Goal: Task Accomplishment & Management: Use online tool/utility

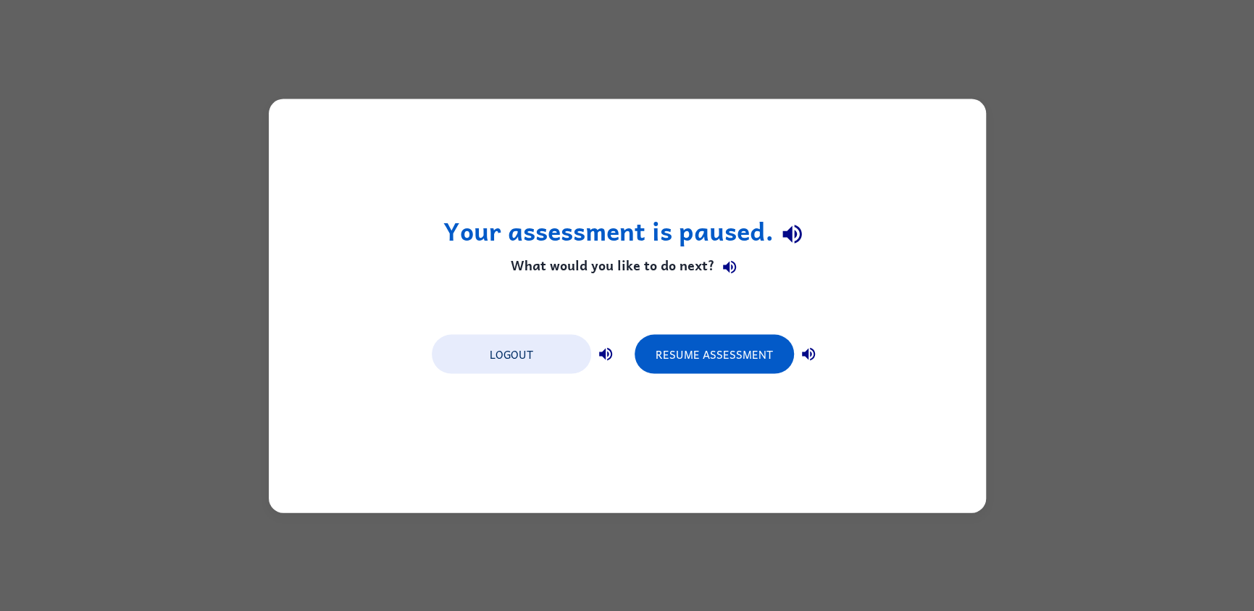
click at [655, 374] on div "Logout Resume Assessment" at bounding box center [627, 352] width 406 height 55
click at [655, 343] on button "Resume Assessment" at bounding box center [714, 353] width 159 height 39
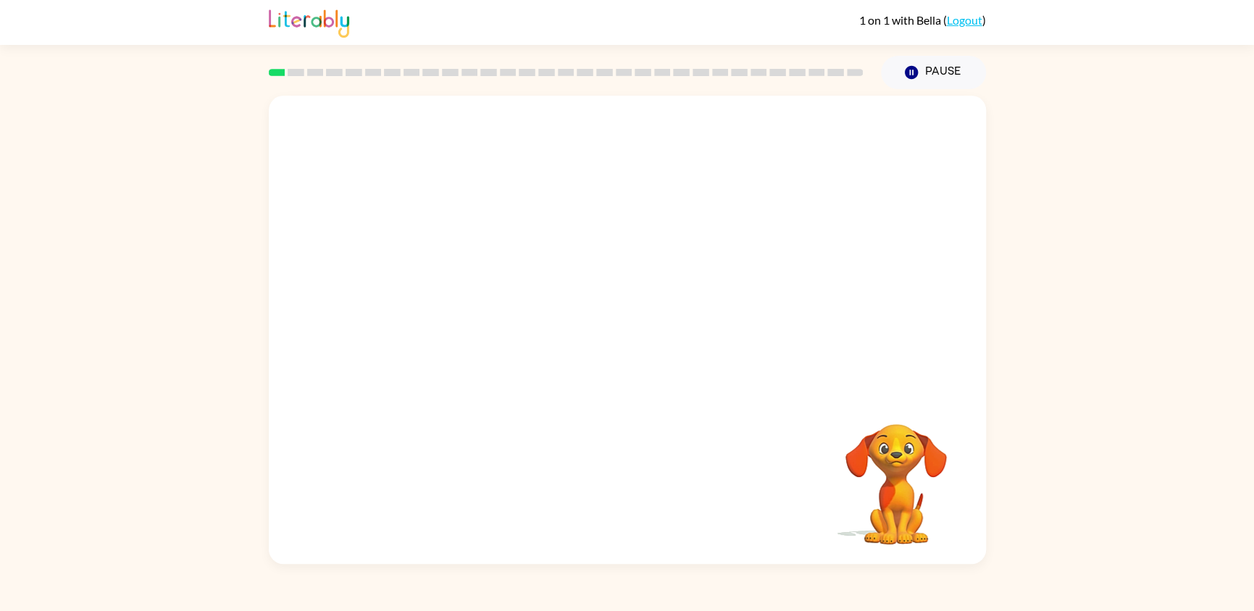
click at [414, 298] on video "Your browser must support playing .mp4 files to use Literably. Please try using…" at bounding box center [627, 245] width 717 height 298
click at [424, 311] on video "Your browser must support playing .mp4 files to use Literably. Please try using…" at bounding box center [627, 245] width 717 height 298
click at [426, 306] on video "Your browser must support playing .mp4 files to use Literably. Please try using…" at bounding box center [627, 245] width 717 height 298
drag, startPoint x: 429, startPoint y: 343, endPoint x: 413, endPoint y: 321, distance: 27.5
click at [421, 333] on video "Your browser must support playing .mp4 files to use Literably. Please try using…" at bounding box center [627, 245] width 717 height 298
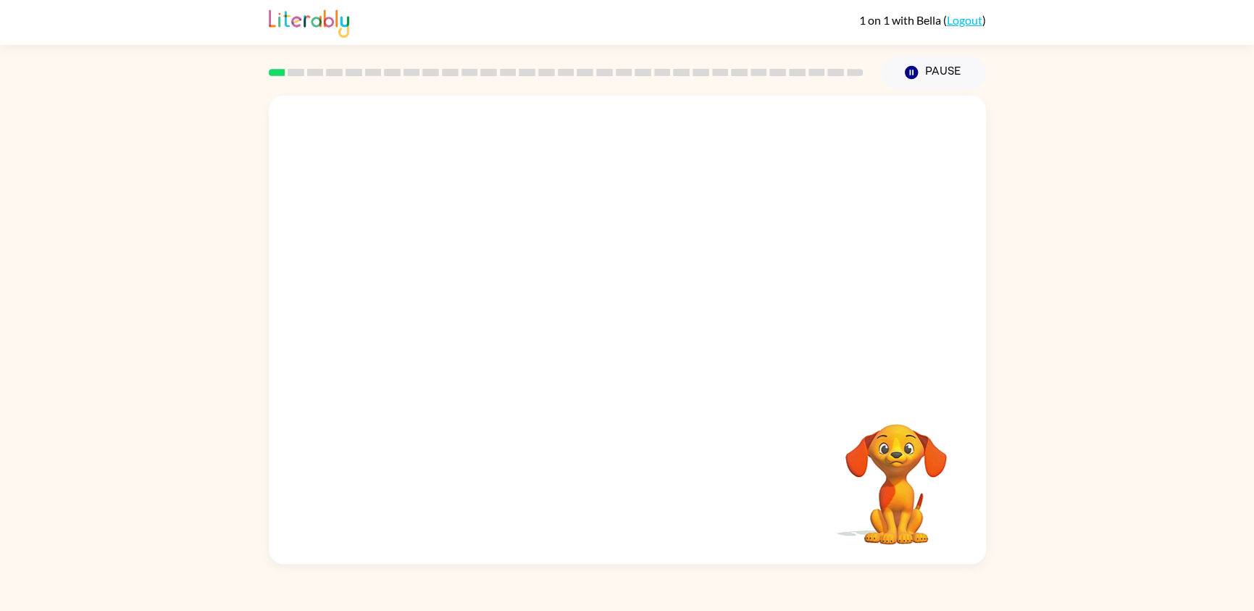
click at [410, 297] on video "Your browser must support playing .mp4 files to use Literably. Please try using…" at bounding box center [627, 245] width 717 height 298
click at [424, 314] on video "Your browser must support playing .mp4 files to use Literably. Please try using…" at bounding box center [627, 245] width 717 height 298
click at [426, 310] on video "Your browser must support playing .mp4 files to use Literably. Please try using…" at bounding box center [627, 245] width 717 height 298
drag, startPoint x: 420, startPoint y: 307, endPoint x: 428, endPoint y: 314, distance: 10.3
click at [420, 306] on video "Your browser must support playing .mp4 files to use Literably. Please try using…" at bounding box center [627, 245] width 717 height 298
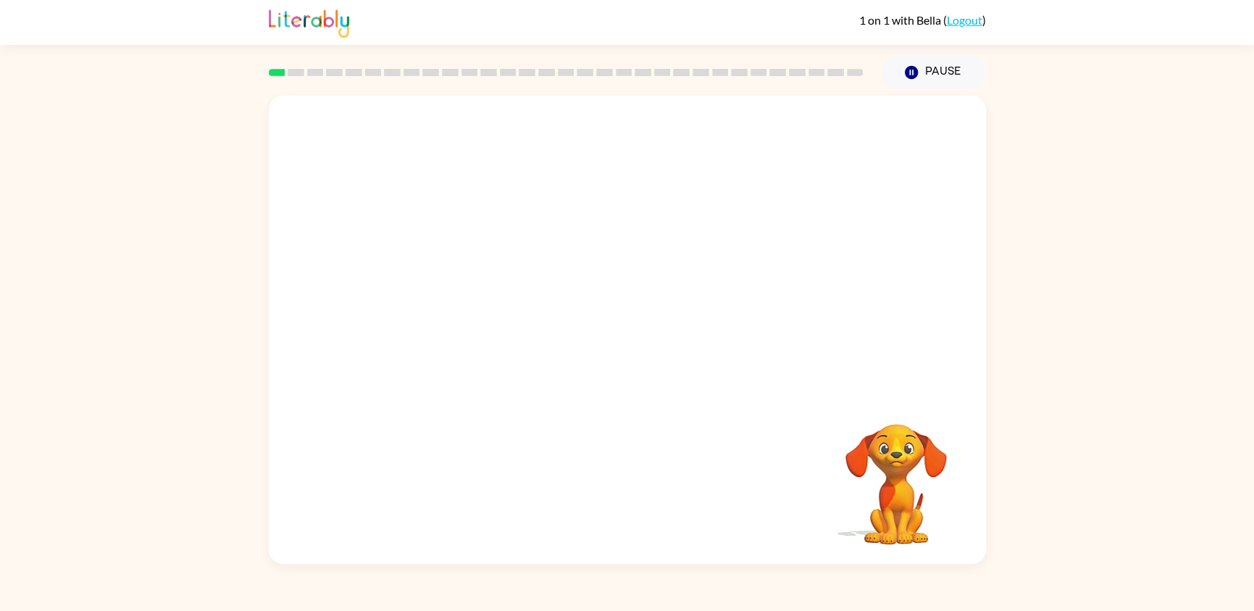
drag, startPoint x: 618, startPoint y: 172, endPoint x: 523, endPoint y: 307, distance: 164.8
click at [523, 308] on video "Your browser must support playing .mp4 files to use Literably. Please try using…" at bounding box center [627, 245] width 717 height 298
click at [599, 324] on div at bounding box center [627, 337] width 93 height 53
click at [609, 330] on div at bounding box center [627, 337] width 93 height 53
click at [610, 331] on div at bounding box center [627, 337] width 93 height 53
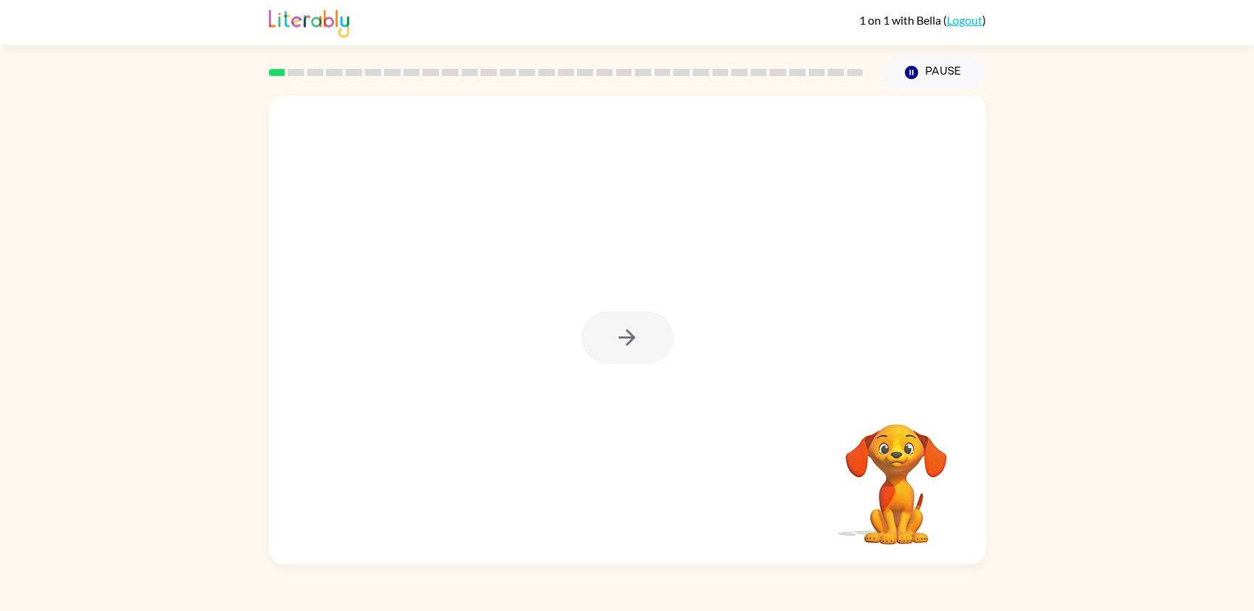
click at [610, 332] on div at bounding box center [627, 337] width 93 height 53
click at [610, 332] on button "button" at bounding box center [627, 337] width 93 height 53
click at [610, 332] on div at bounding box center [627, 337] width 93 height 53
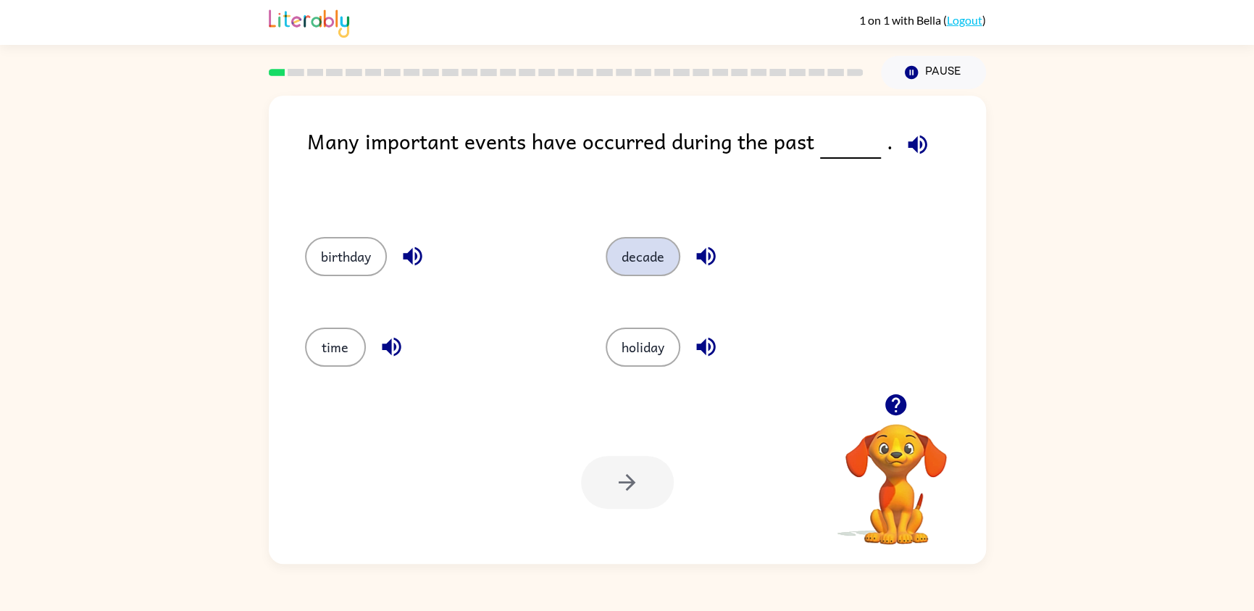
click at [627, 268] on button "decade" at bounding box center [643, 256] width 75 height 39
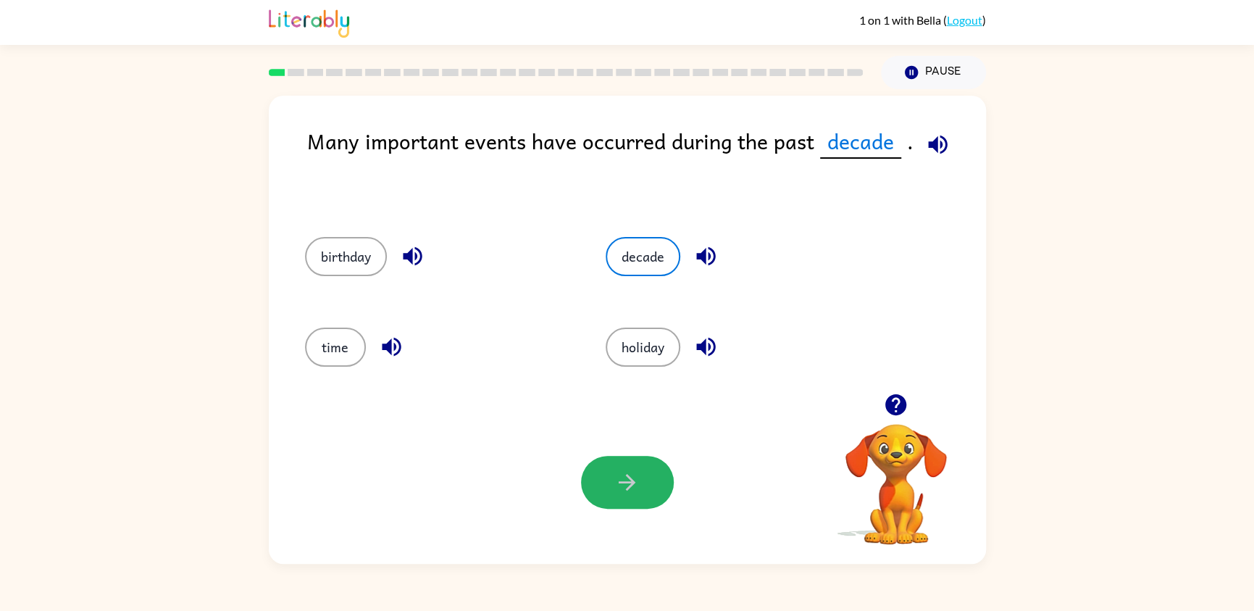
click at [608, 494] on button "button" at bounding box center [627, 482] width 93 height 53
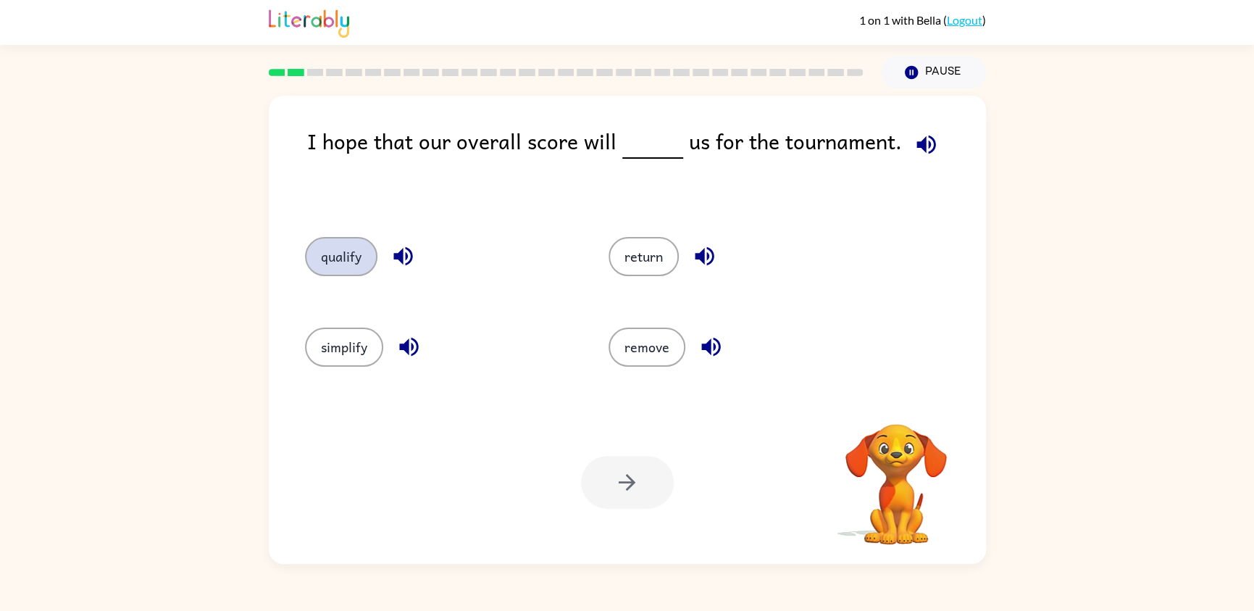
click at [333, 261] on button "qualify" at bounding box center [341, 256] width 72 height 39
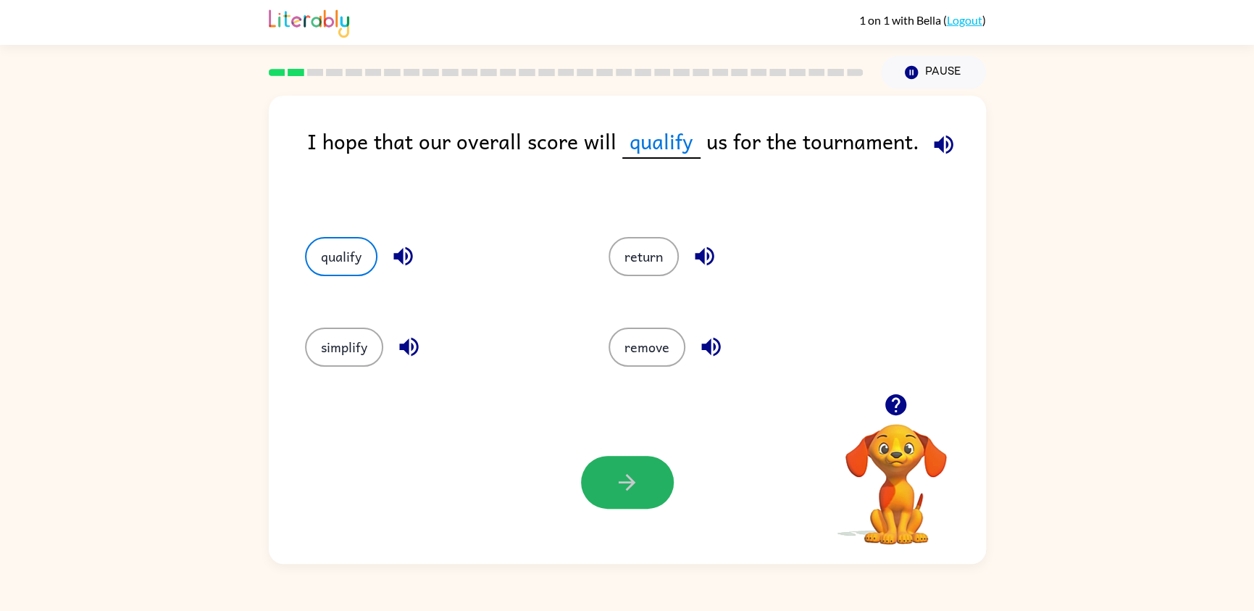
click at [612, 485] on button "button" at bounding box center [627, 482] width 93 height 53
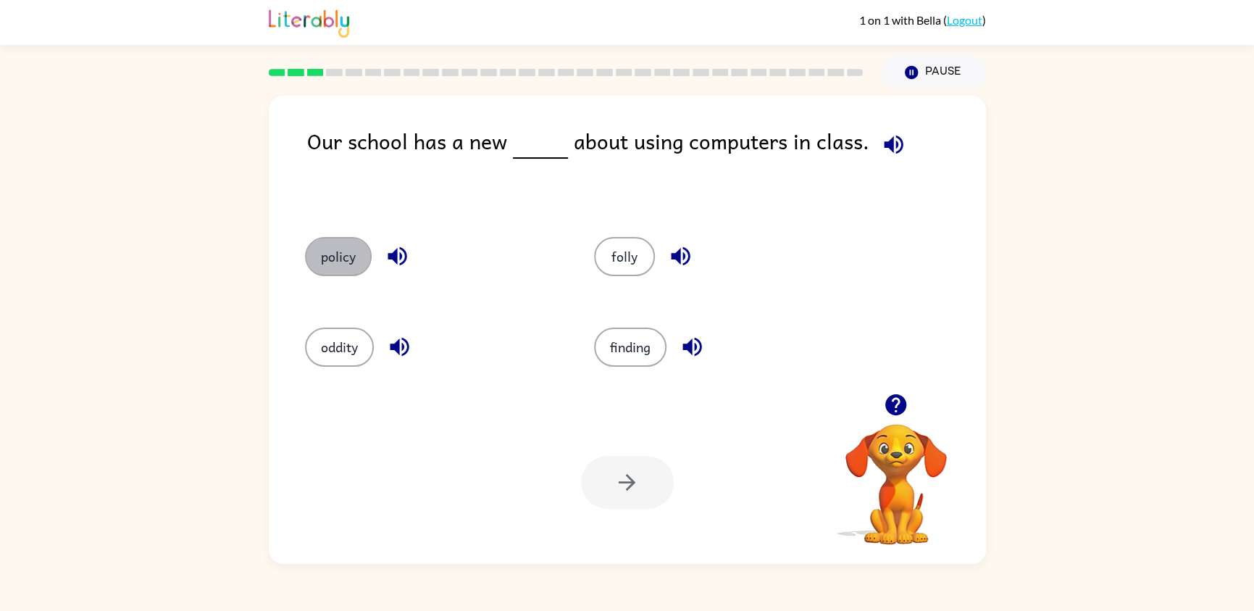
click at [313, 273] on div "policy" at bounding box center [433, 256] width 256 height 39
drag, startPoint x: 374, startPoint y: 409, endPoint x: 317, endPoint y: 249, distance: 169.8
click at [317, 249] on button "policy" at bounding box center [338, 256] width 67 height 39
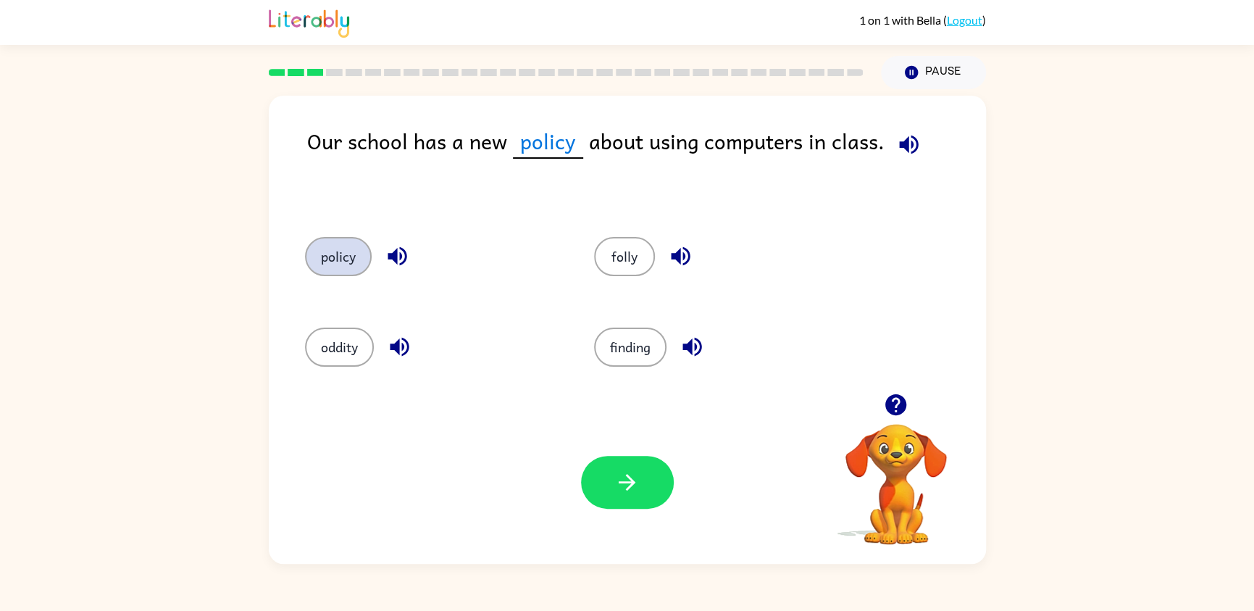
click at [327, 256] on button "policy" at bounding box center [338, 256] width 67 height 39
click at [634, 475] on icon "button" at bounding box center [626, 481] width 25 height 25
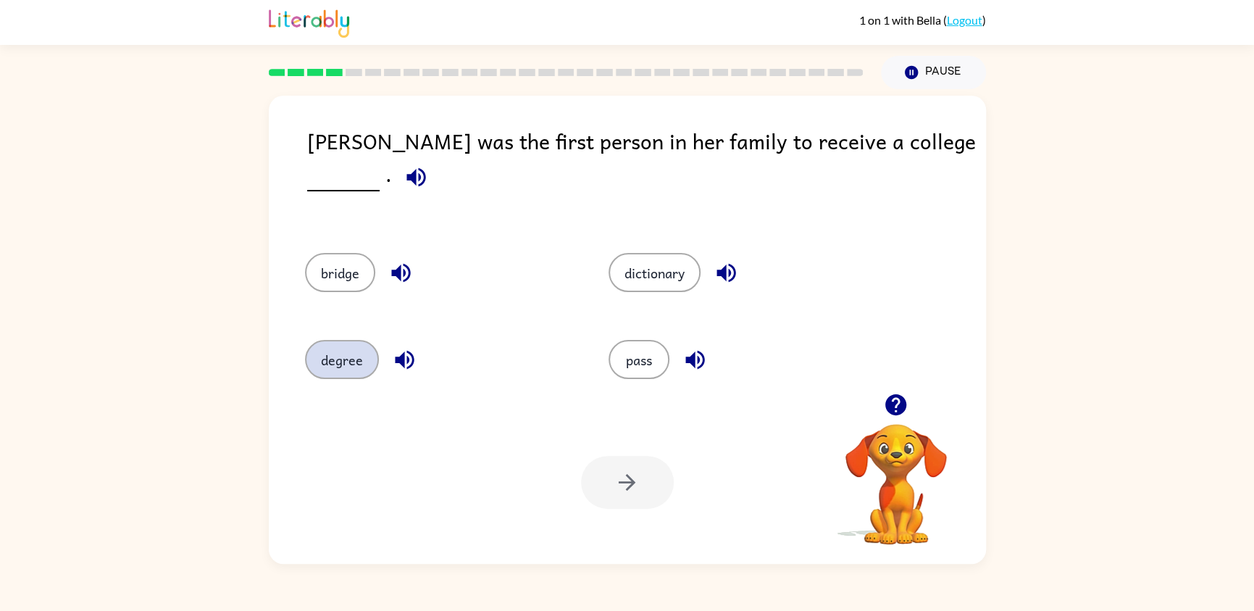
click at [324, 364] on button "degree" at bounding box center [342, 359] width 74 height 39
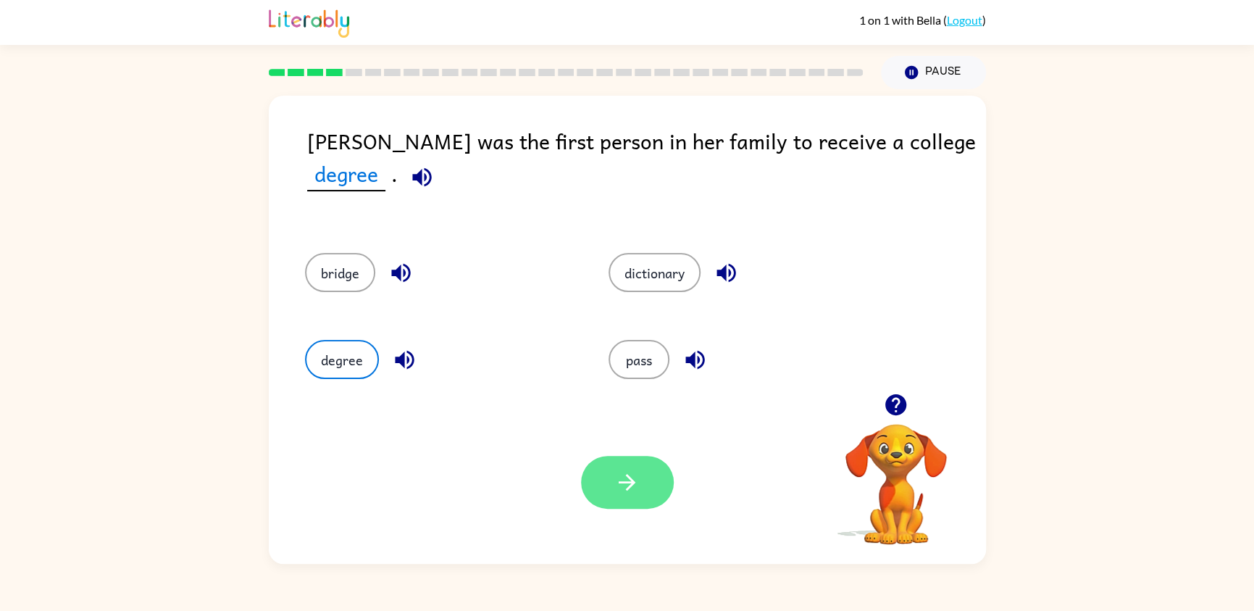
click at [600, 483] on button "button" at bounding box center [627, 482] width 93 height 53
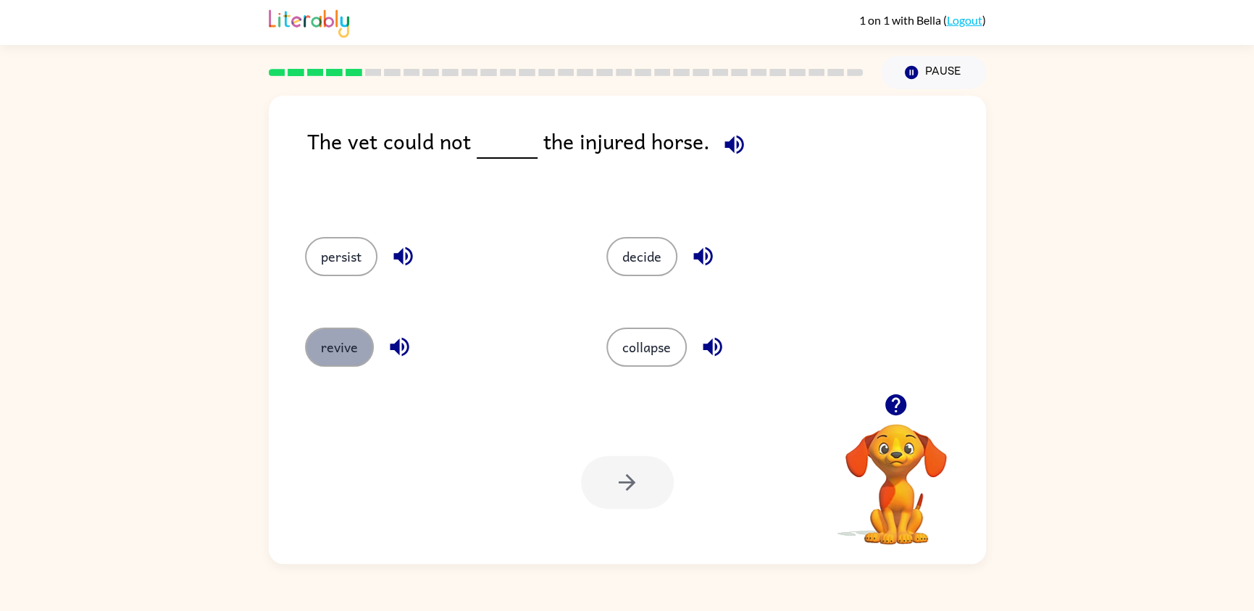
click at [335, 361] on button "revive" at bounding box center [339, 346] width 69 height 39
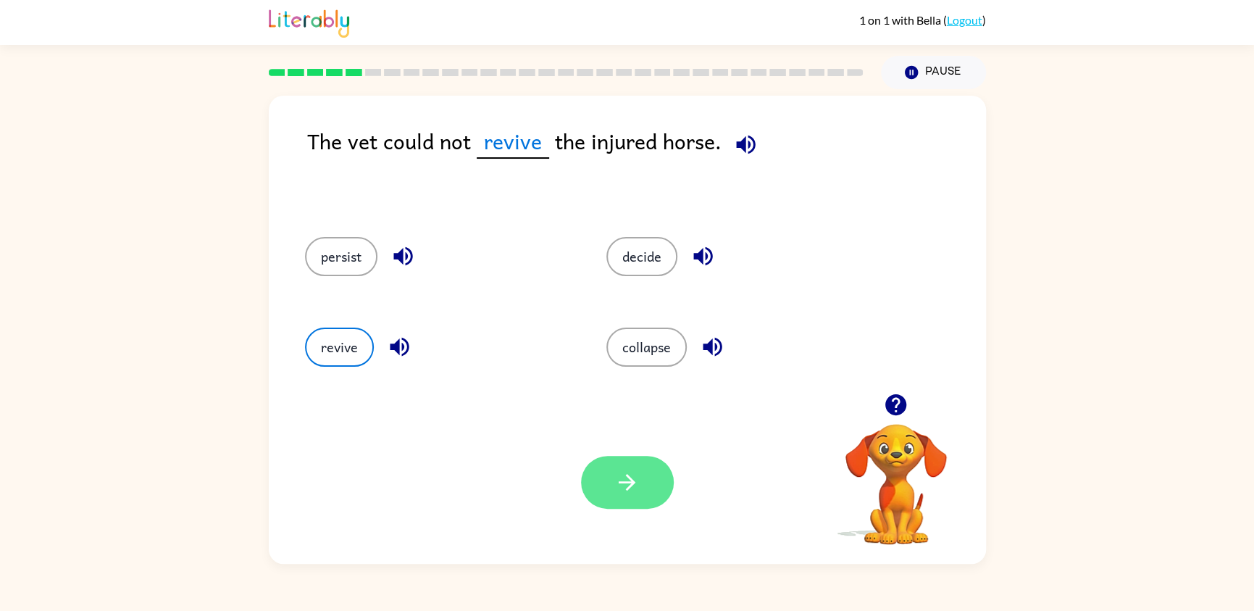
drag, startPoint x: 529, startPoint y: 427, endPoint x: 624, endPoint y: 479, distance: 108.3
drag, startPoint x: 624, startPoint y: 479, endPoint x: 606, endPoint y: 474, distance: 18.6
click at [654, 496] on button "button" at bounding box center [627, 482] width 93 height 53
click at [603, 474] on div at bounding box center [627, 482] width 93 height 53
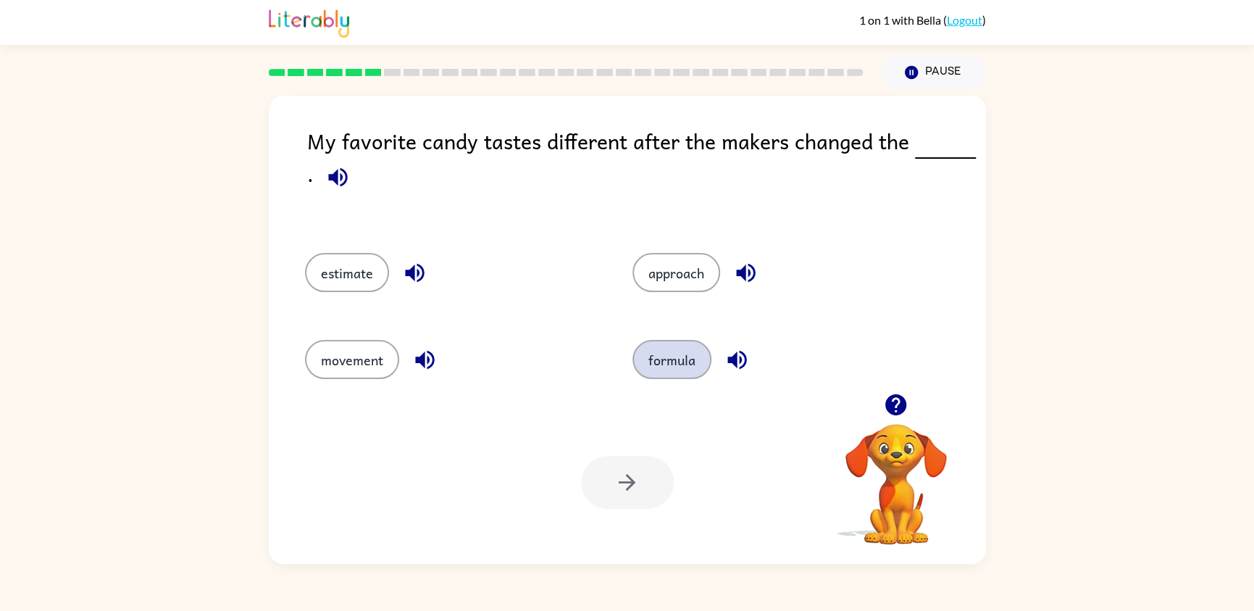
click at [686, 356] on button "formula" at bounding box center [671, 359] width 79 height 39
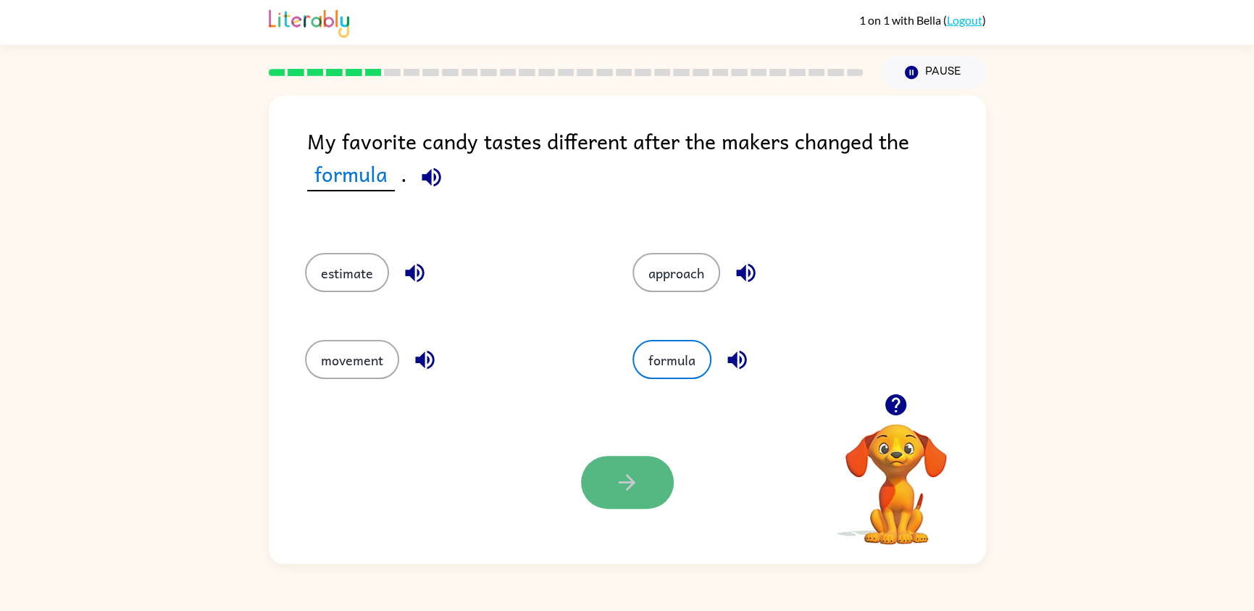
click at [610, 485] on button "button" at bounding box center [627, 482] width 93 height 53
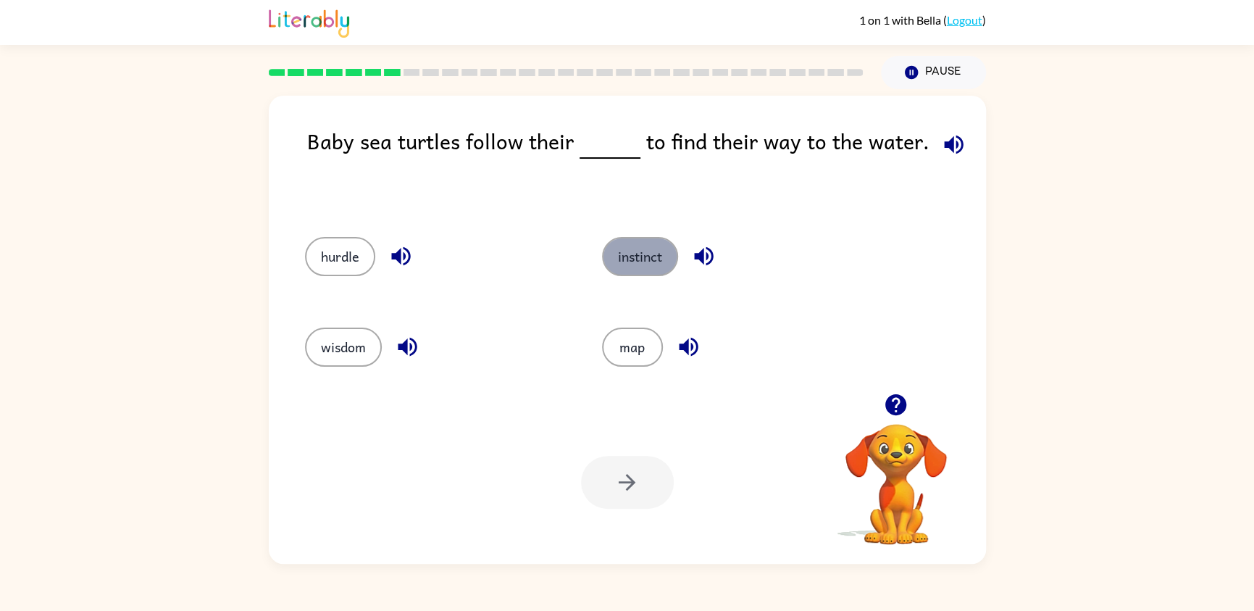
click at [611, 246] on button "instinct" at bounding box center [640, 256] width 76 height 39
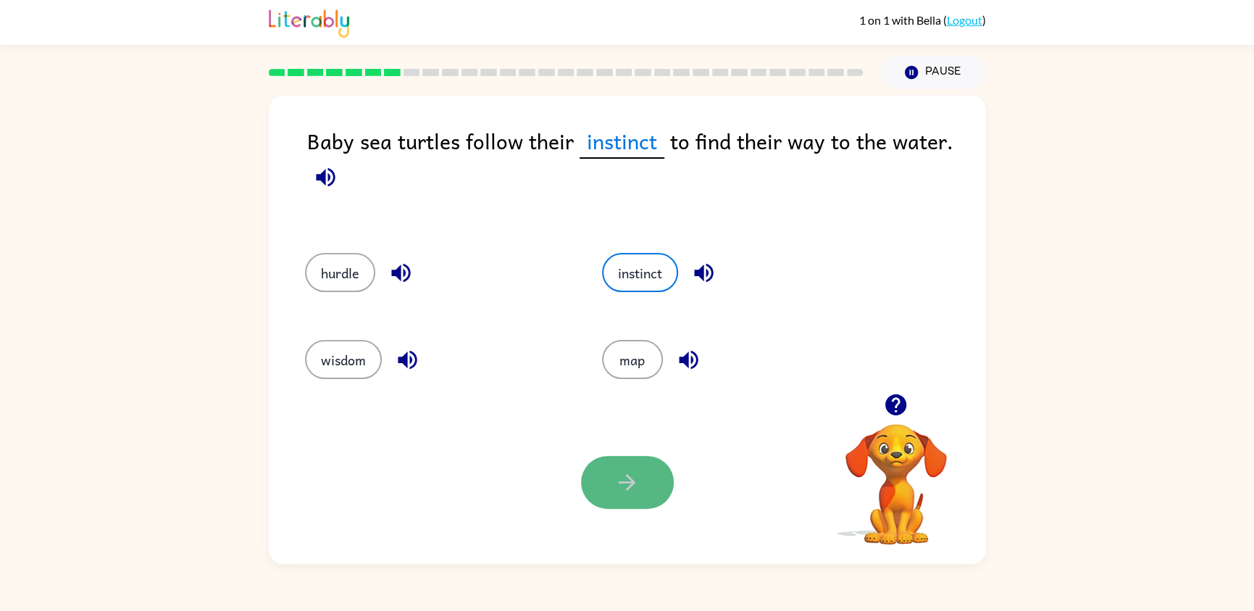
click at [615, 462] on button "button" at bounding box center [627, 482] width 93 height 53
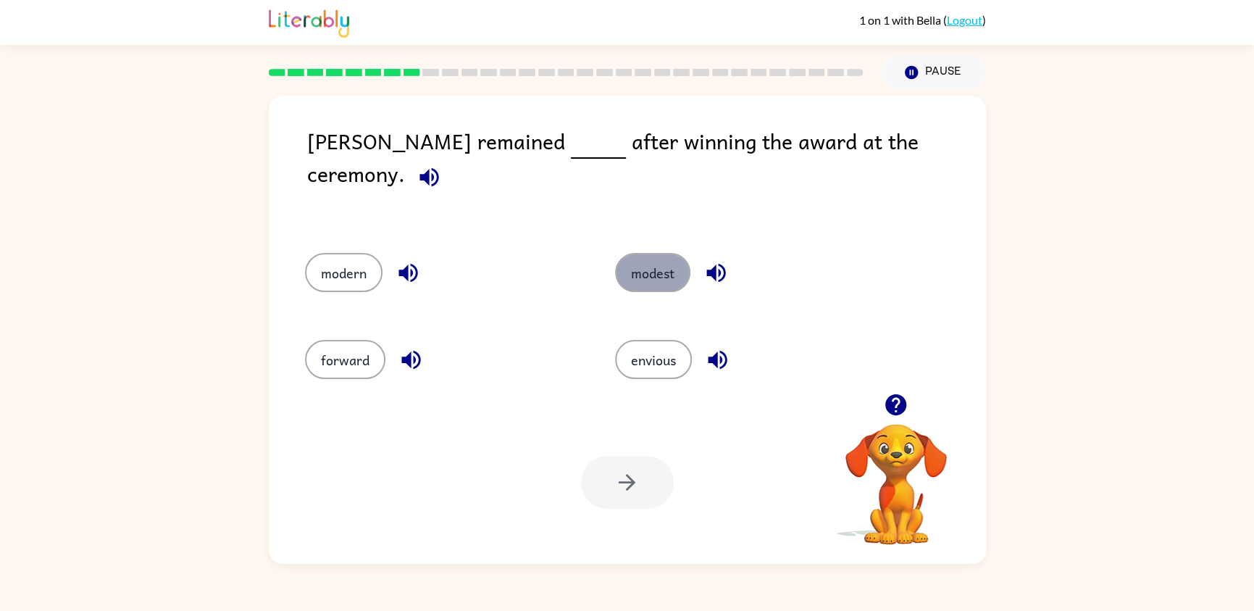
click at [656, 253] on button "modest" at bounding box center [652, 272] width 75 height 39
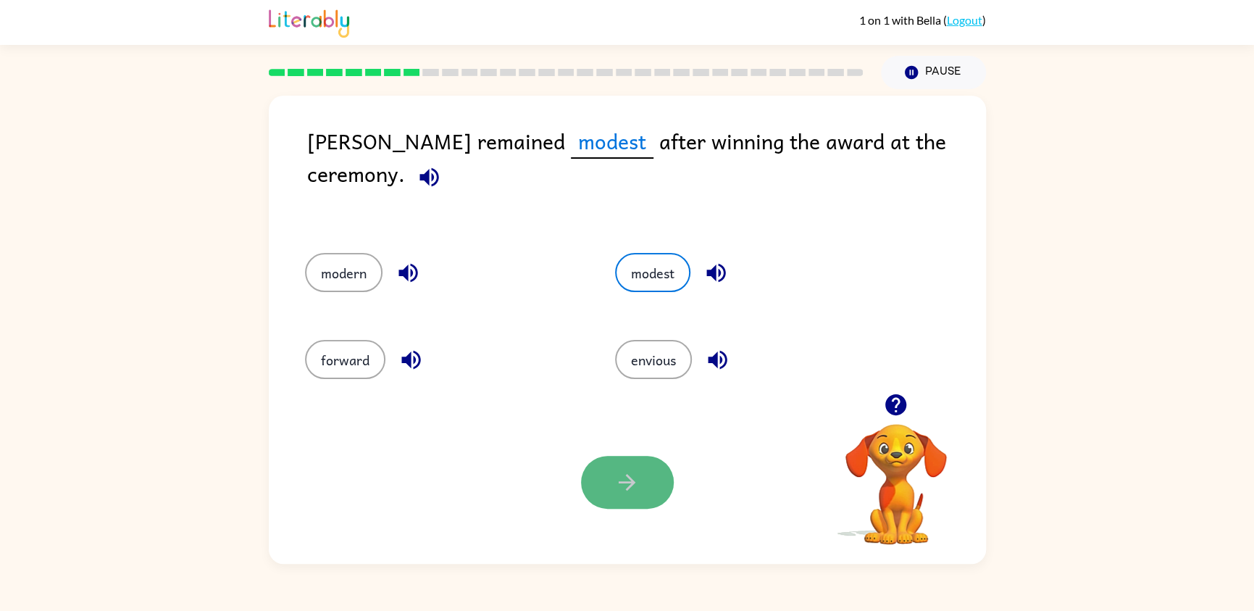
click at [635, 474] on icon "button" at bounding box center [626, 481] width 25 height 25
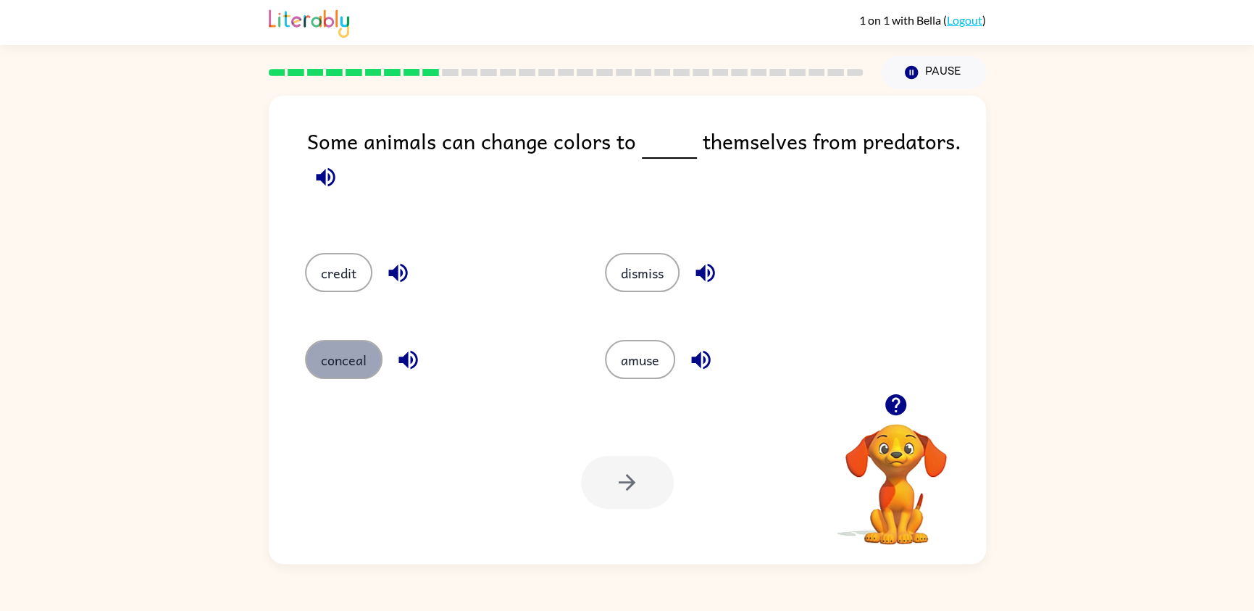
drag, startPoint x: 340, startPoint y: 378, endPoint x: 348, endPoint y: 374, distance: 8.8
click at [348, 374] on button "conceal" at bounding box center [344, 359] width 78 height 39
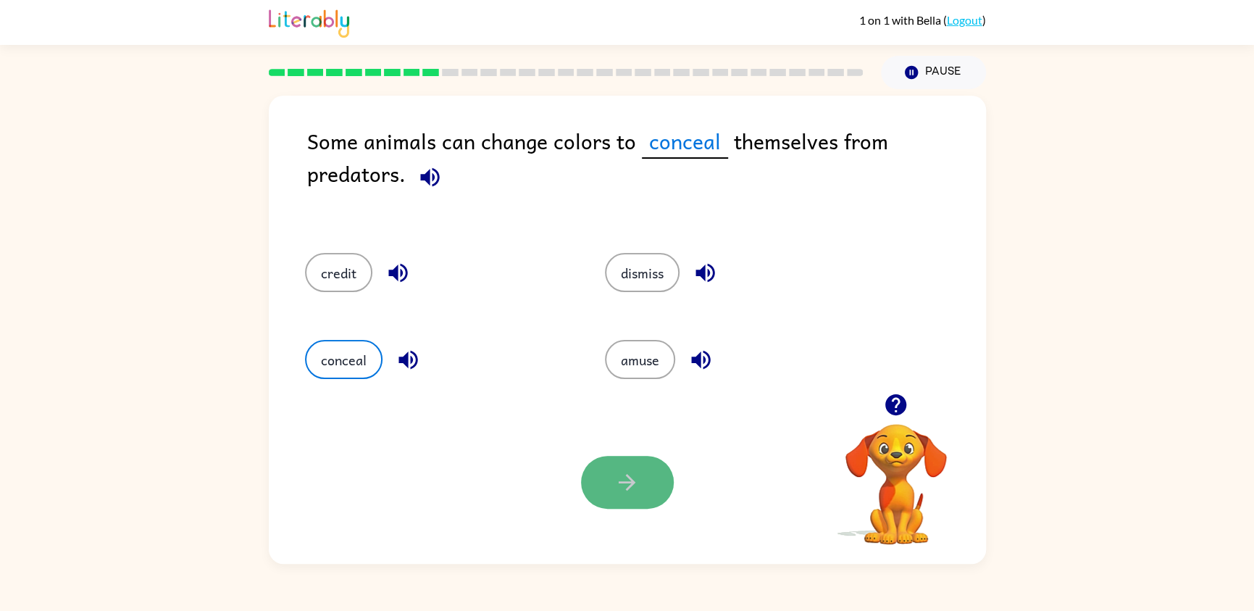
click at [632, 478] on icon "button" at bounding box center [626, 481] width 25 height 25
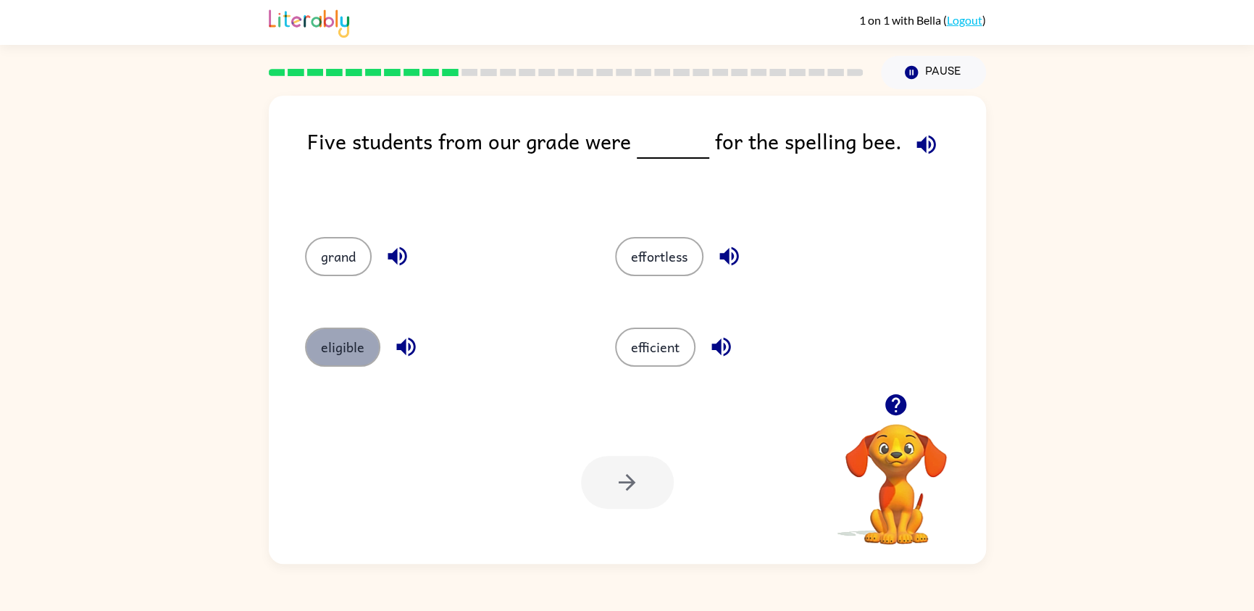
drag, startPoint x: 311, startPoint y: 355, endPoint x: 329, endPoint y: 356, distance: 17.4
click at [311, 354] on button "eligible" at bounding box center [342, 346] width 75 height 39
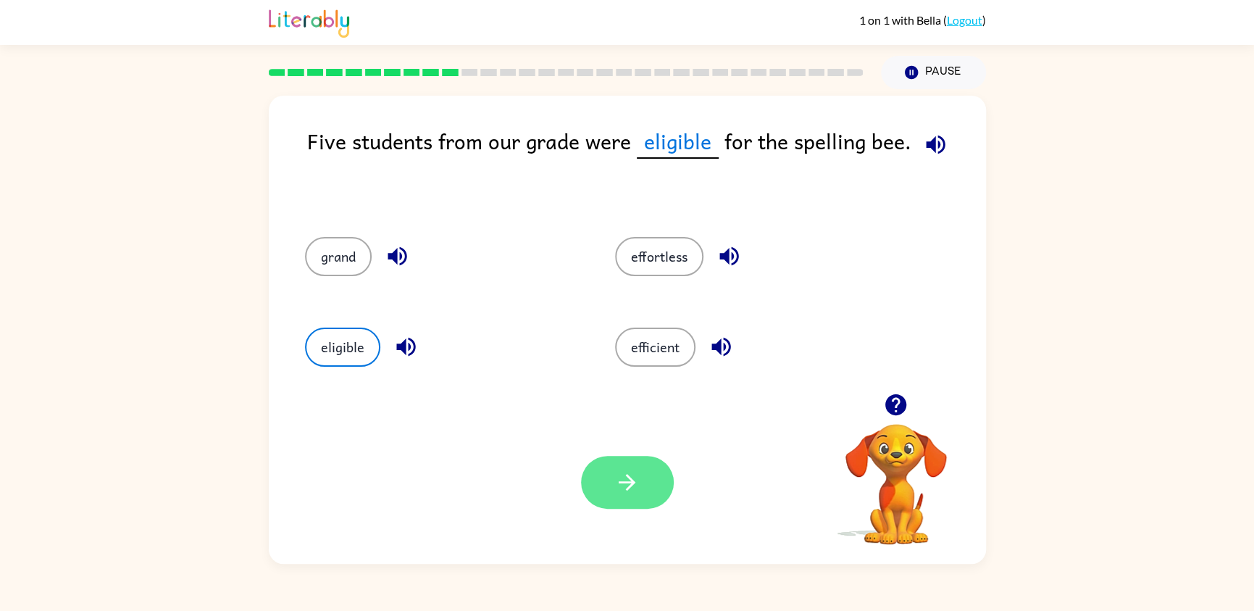
click at [608, 506] on div "Your browser must support playing .mp4 files to use Literably. Please try using…" at bounding box center [627, 482] width 717 height 163
click at [608, 486] on button "button" at bounding box center [627, 482] width 93 height 53
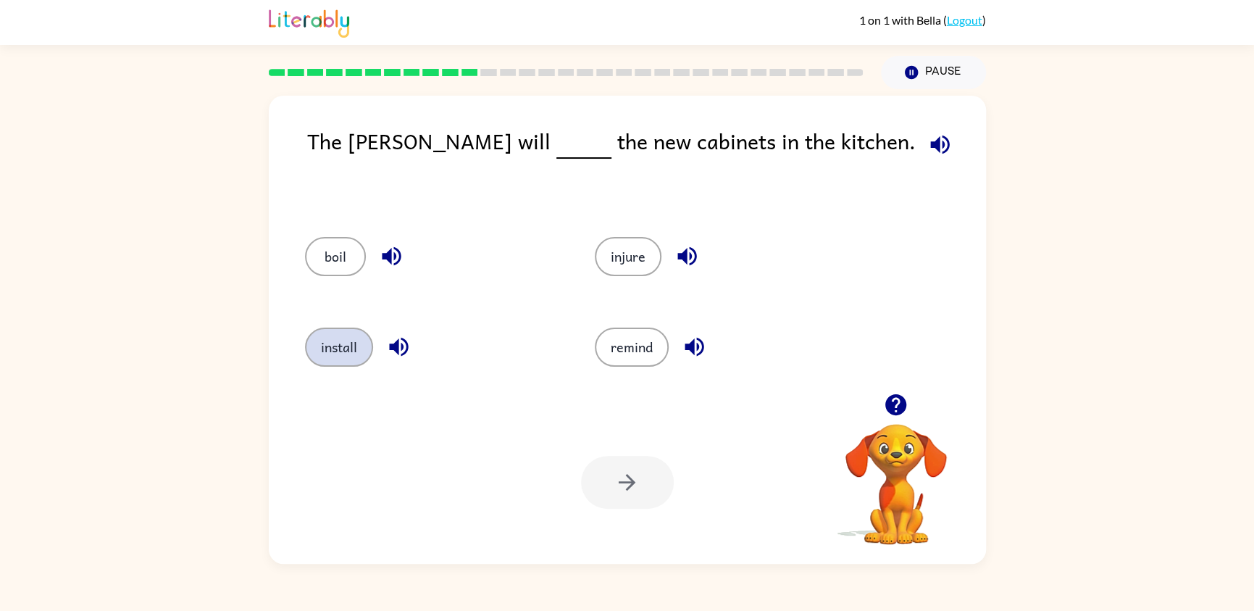
click at [335, 359] on button "install" at bounding box center [339, 346] width 68 height 39
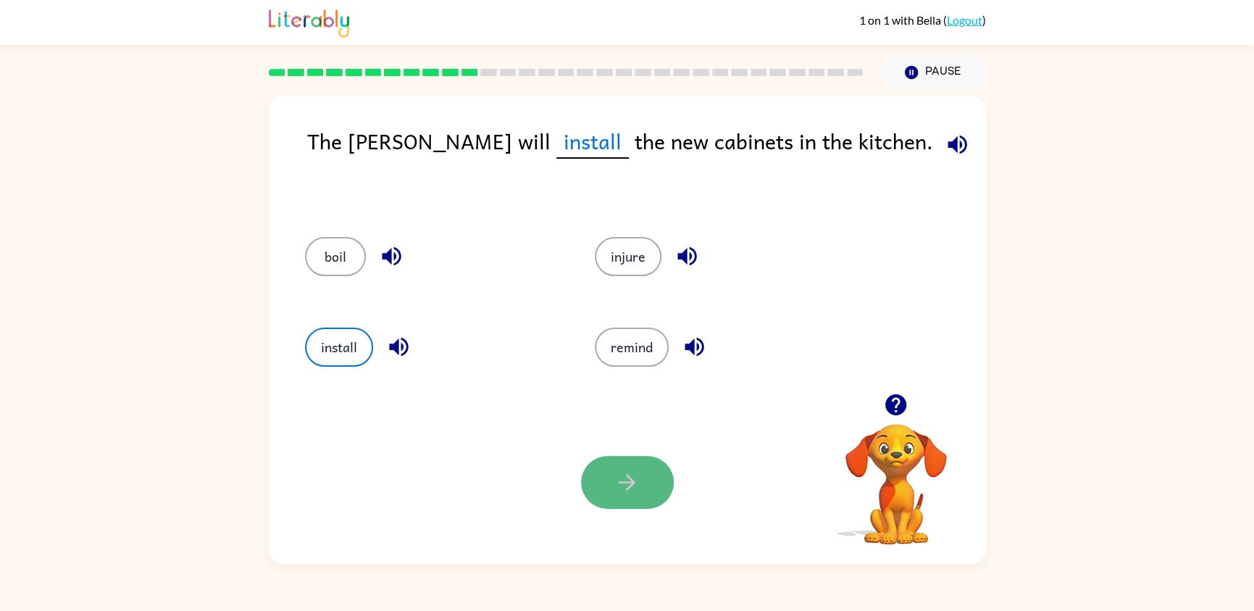
click at [629, 477] on icon "button" at bounding box center [627, 482] width 17 height 17
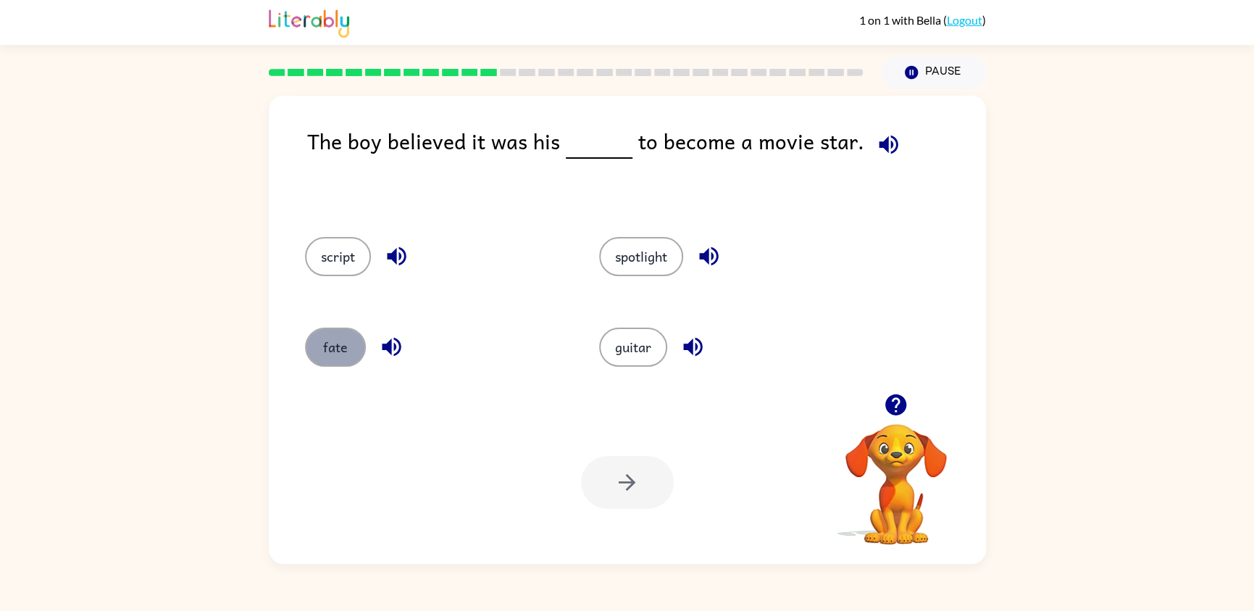
click at [324, 358] on button "fate" at bounding box center [335, 346] width 61 height 39
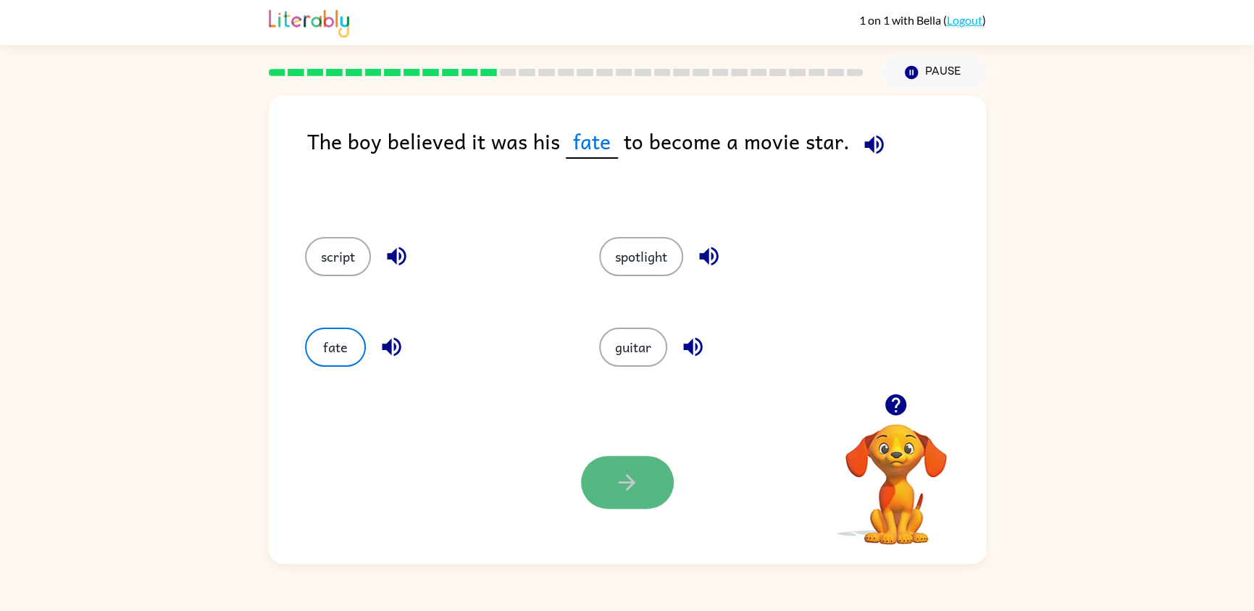
click at [624, 461] on button "button" at bounding box center [627, 482] width 93 height 53
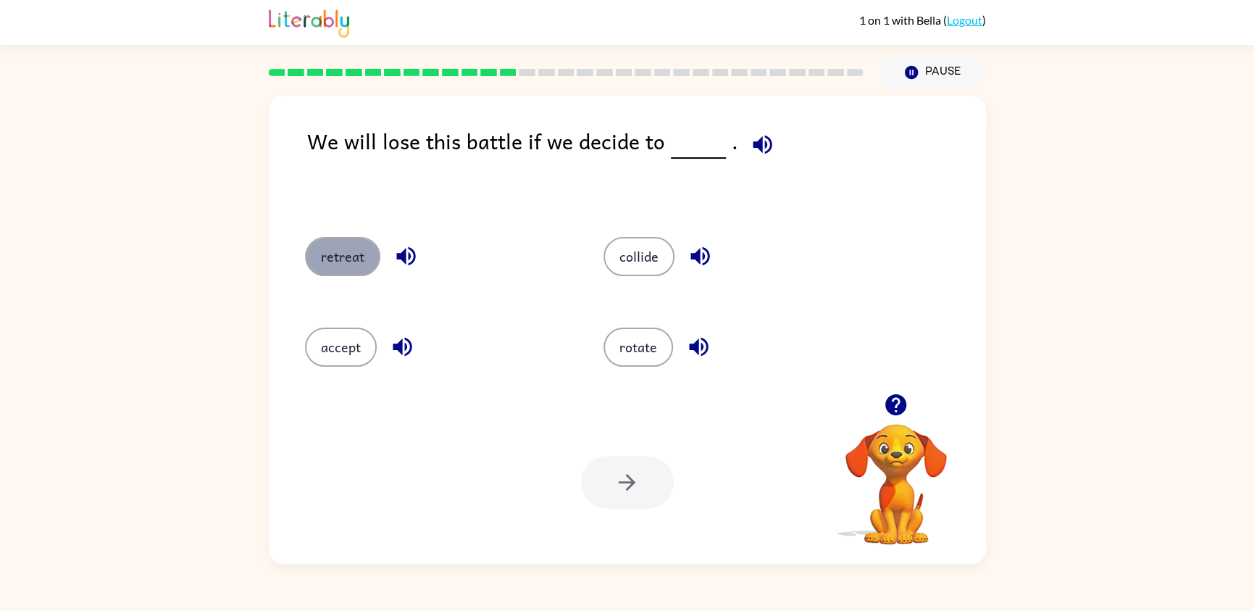
click at [353, 259] on button "retreat" at bounding box center [342, 256] width 75 height 39
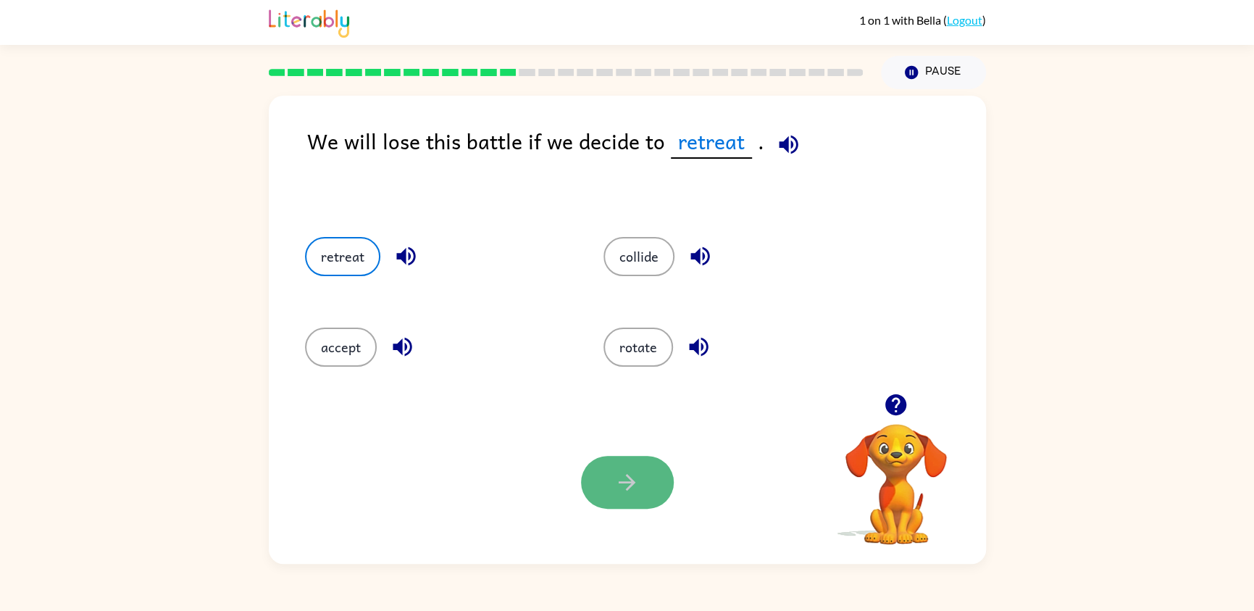
click at [629, 503] on button "button" at bounding box center [627, 482] width 93 height 53
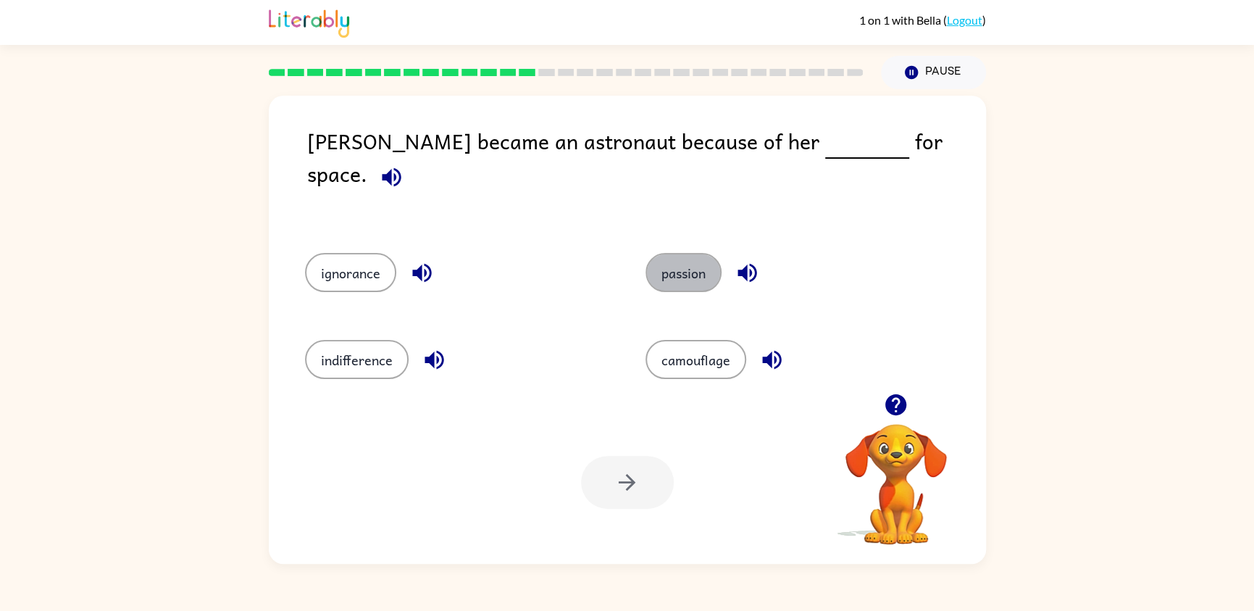
drag, startPoint x: 682, startPoint y: 266, endPoint x: 648, endPoint y: 286, distance: 39.6
click at [682, 265] on button "passion" at bounding box center [683, 272] width 76 height 39
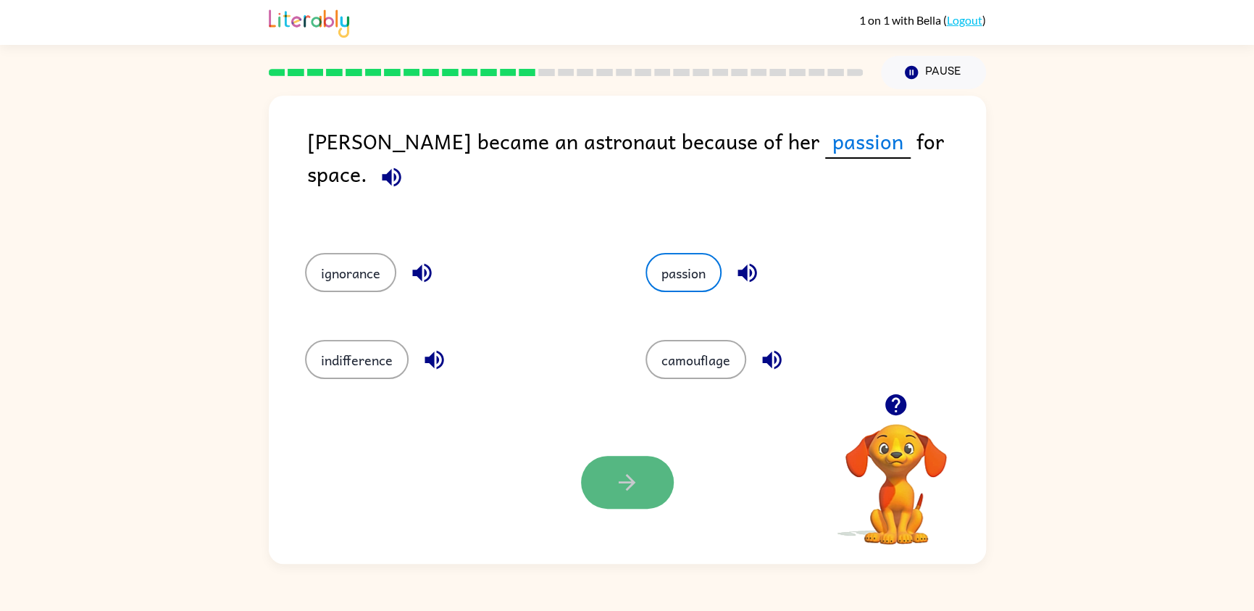
click at [616, 490] on icon "button" at bounding box center [626, 481] width 25 height 25
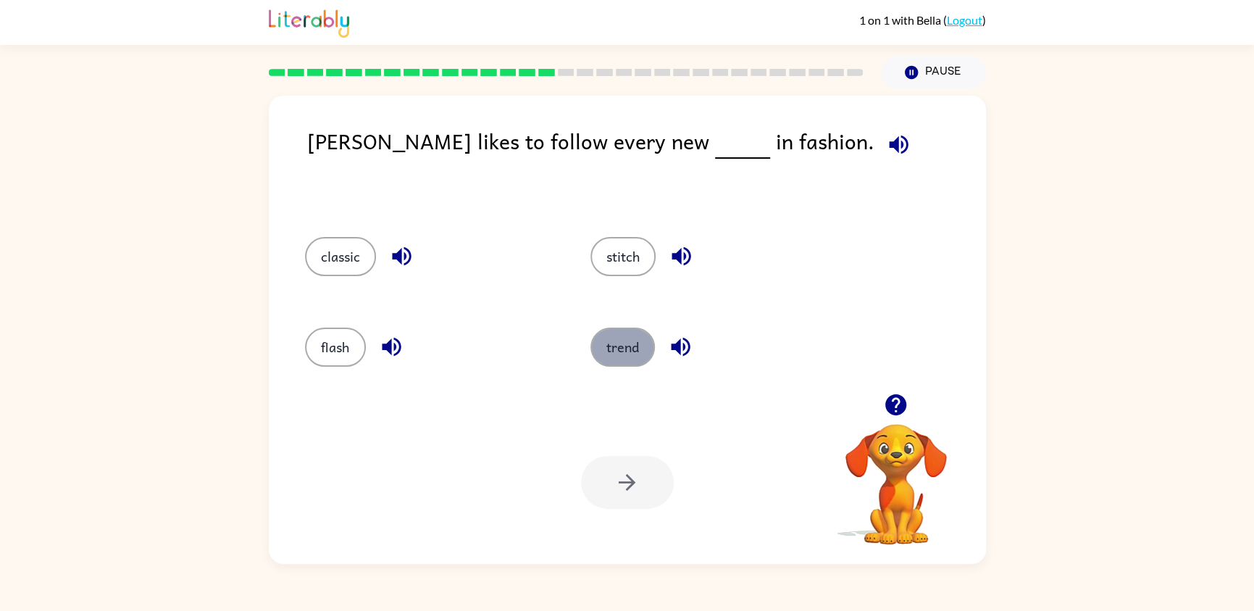
click at [634, 344] on button "trend" at bounding box center [622, 346] width 64 height 39
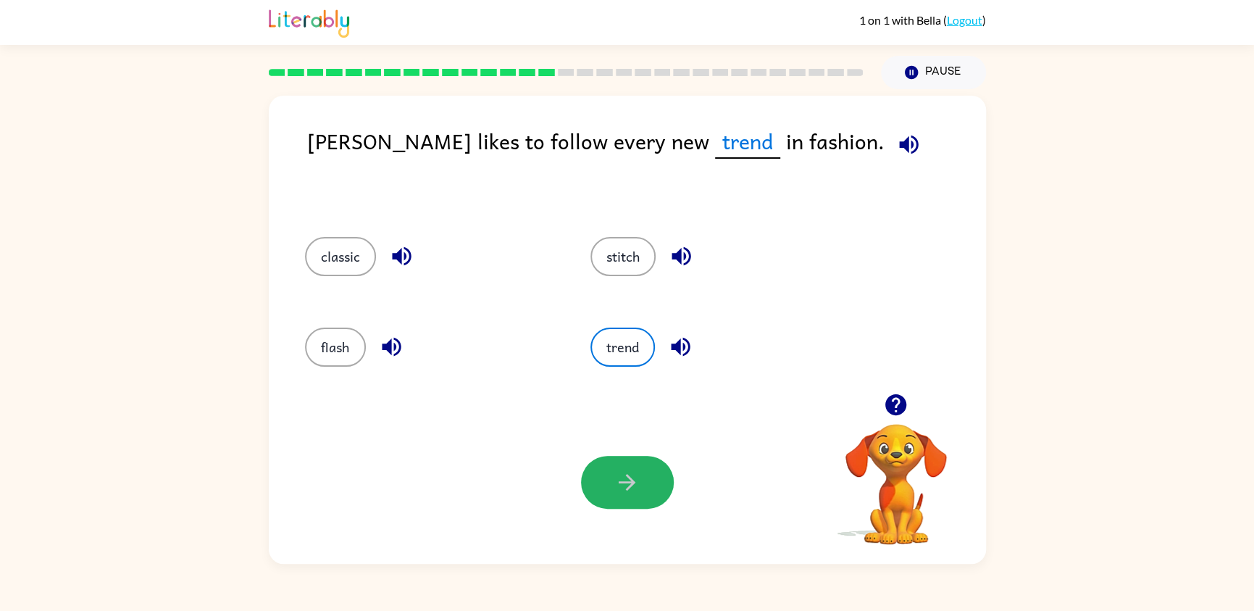
click at [627, 493] on icon "button" at bounding box center [626, 481] width 25 height 25
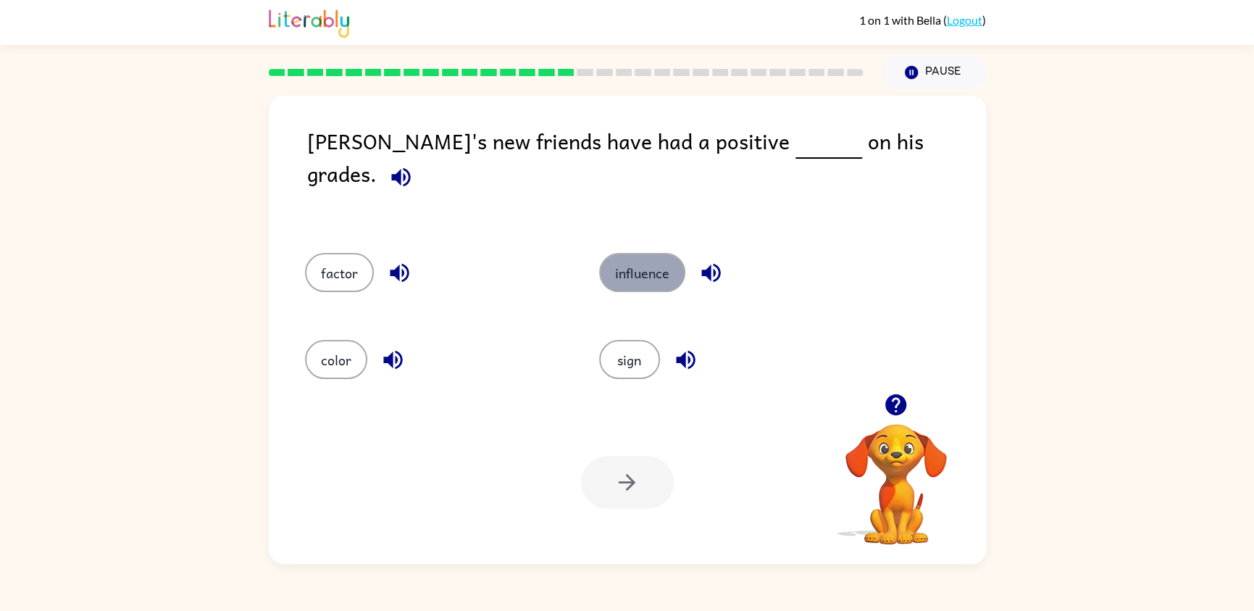
click at [632, 253] on button "influence" at bounding box center [642, 272] width 86 height 39
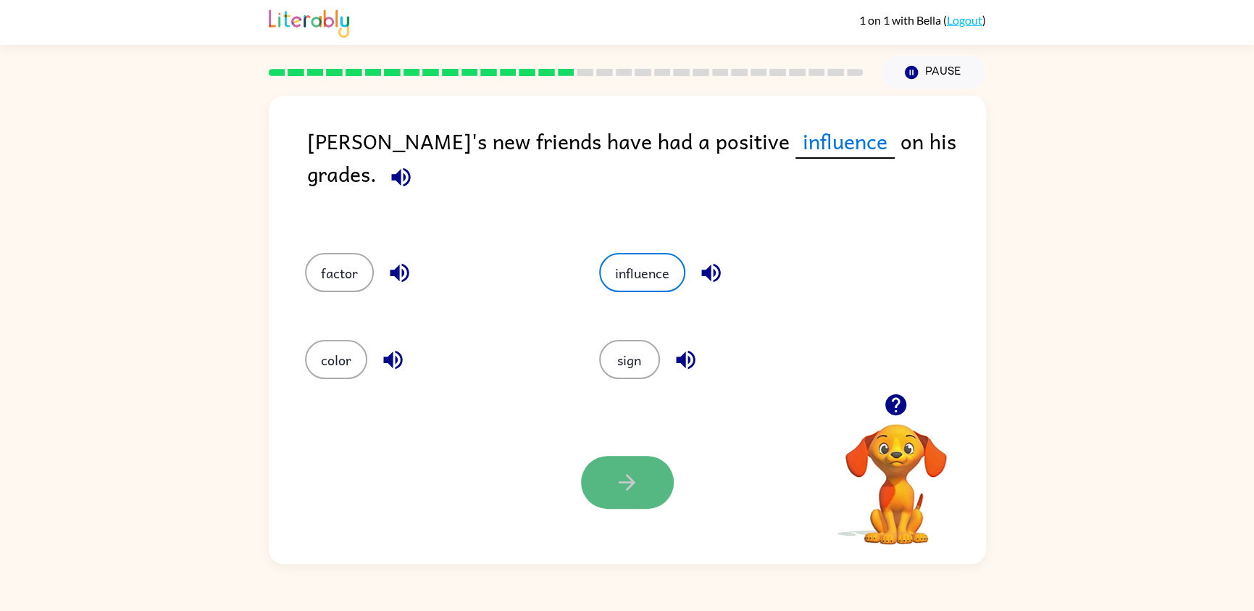
click at [619, 492] on icon "button" at bounding box center [626, 481] width 25 height 25
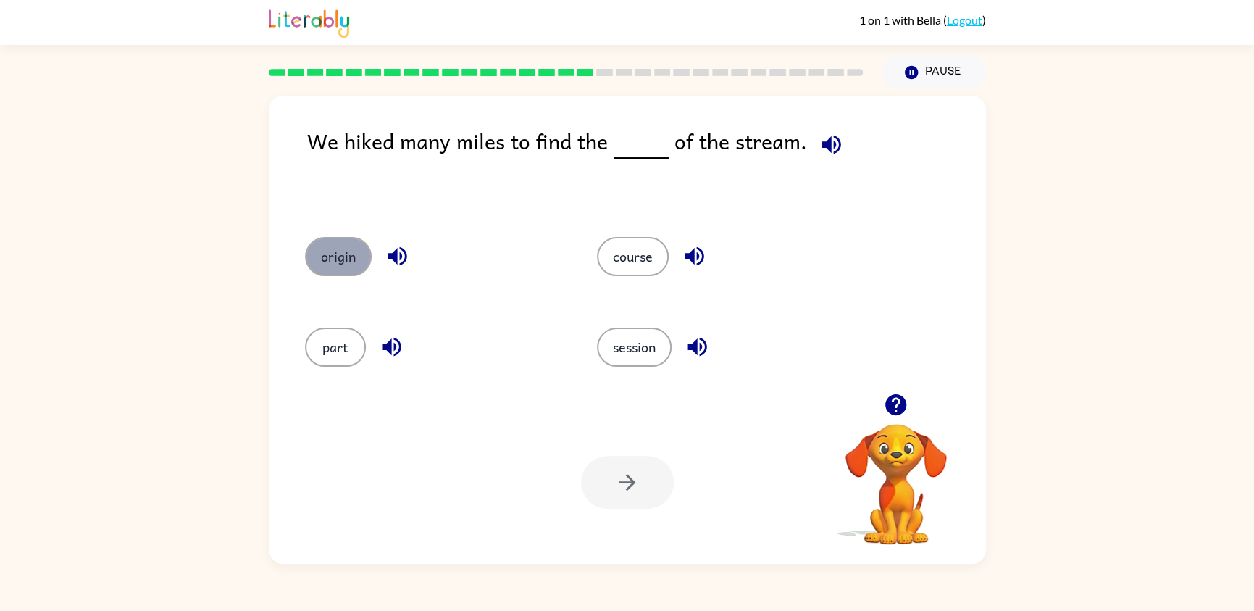
click at [355, 253] on button "origin" at bounding box center [338, 256] width 67 height 39
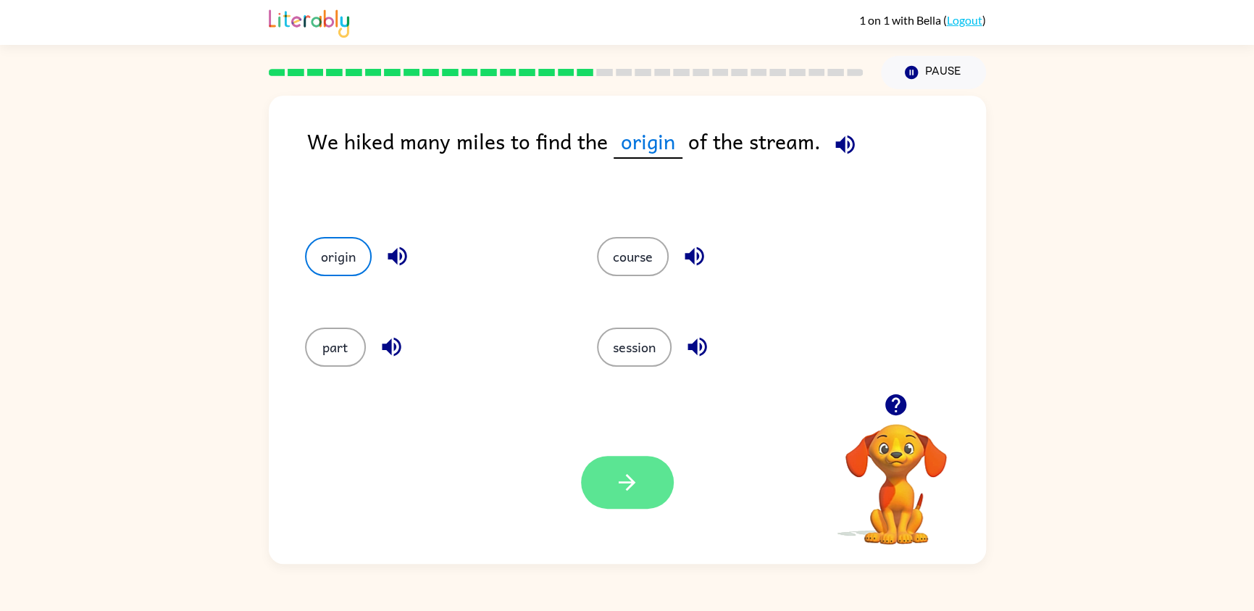
click at [614, 495] on button "button" at bounding box center [627, 482] width 93 height 53
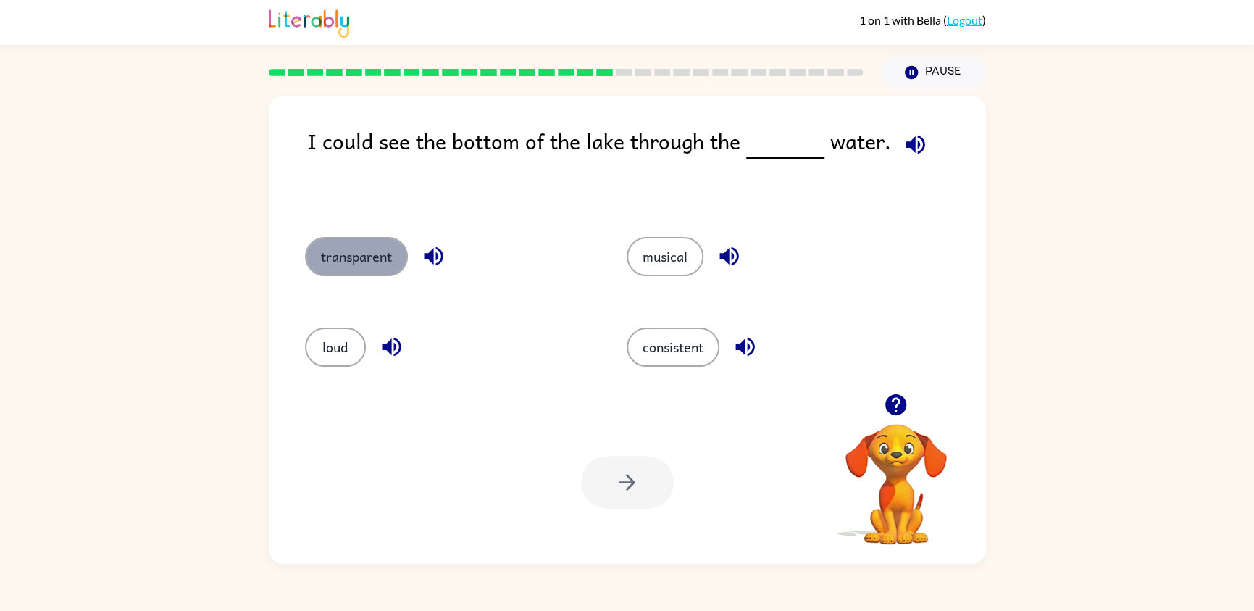
click at [359, 240] on button "transparent" at bounding box center [356, 256] width 103 height 39
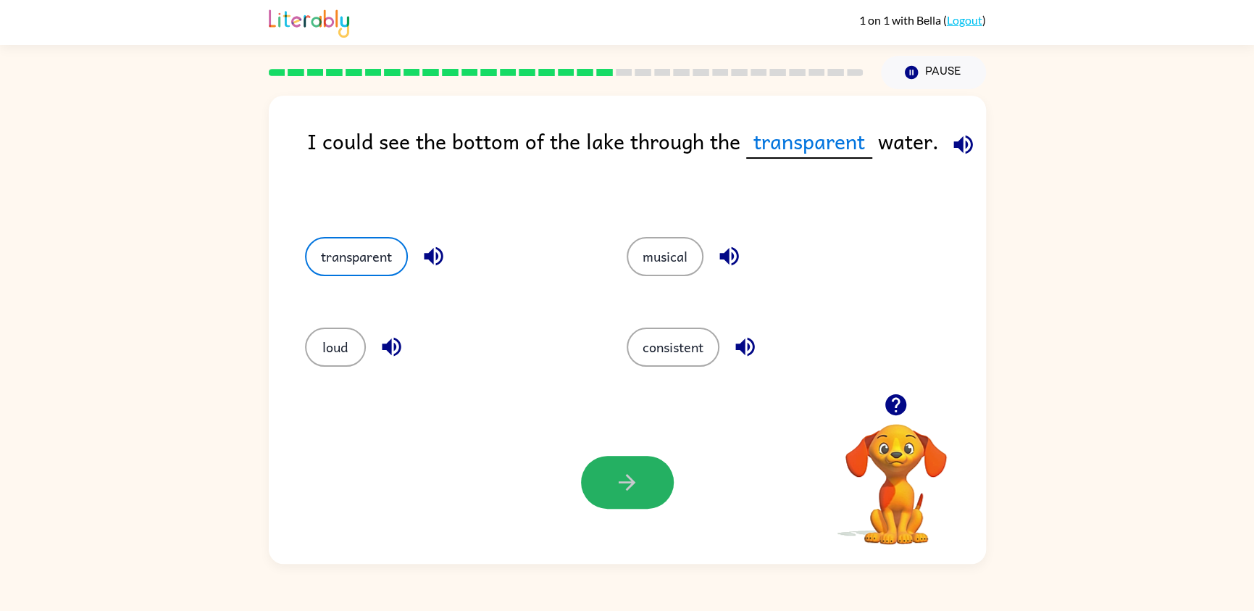
click at [607, 478] on button "button" at bounding box center [627, 482] width 93 height 53
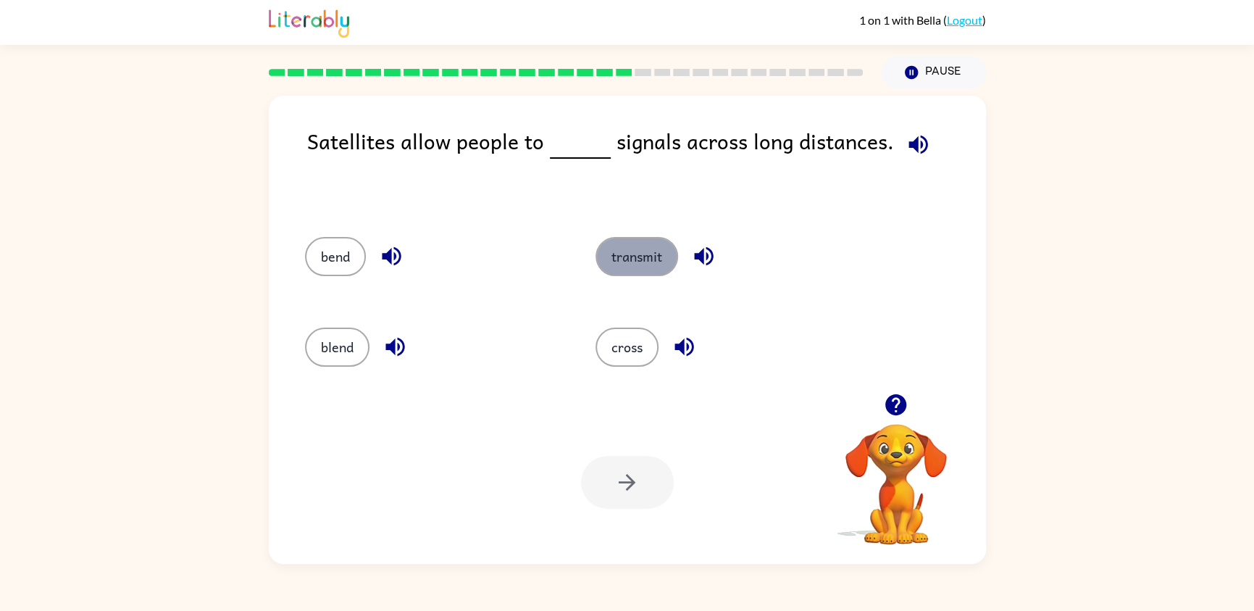
click at [642, 256] on button "transmit" at bounding box center [636, 256] width 83 height 39
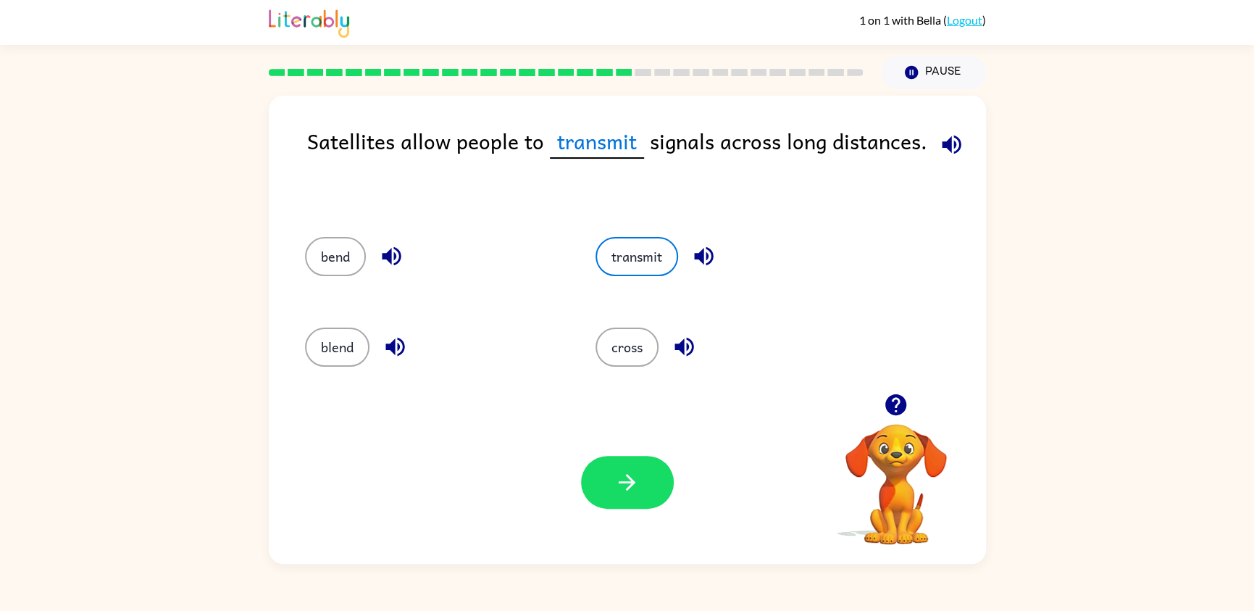
click at [632, 528] on div "Your browser must support playing .mp4 files to use Literably. Please try using…" at bounding box center [627, 482] width 717 height 163
click at [631, 507] on div "Your browser must support playing .mp4 files to use Literably. Please try using…" at bounding box center [627, 482] width 717 height 163
click at [629, 496] on button "button" at bounding box center [627, 482] width 93 height 53
click at [627, 482] on div at bounding box center [627, 482] width 93 height 53
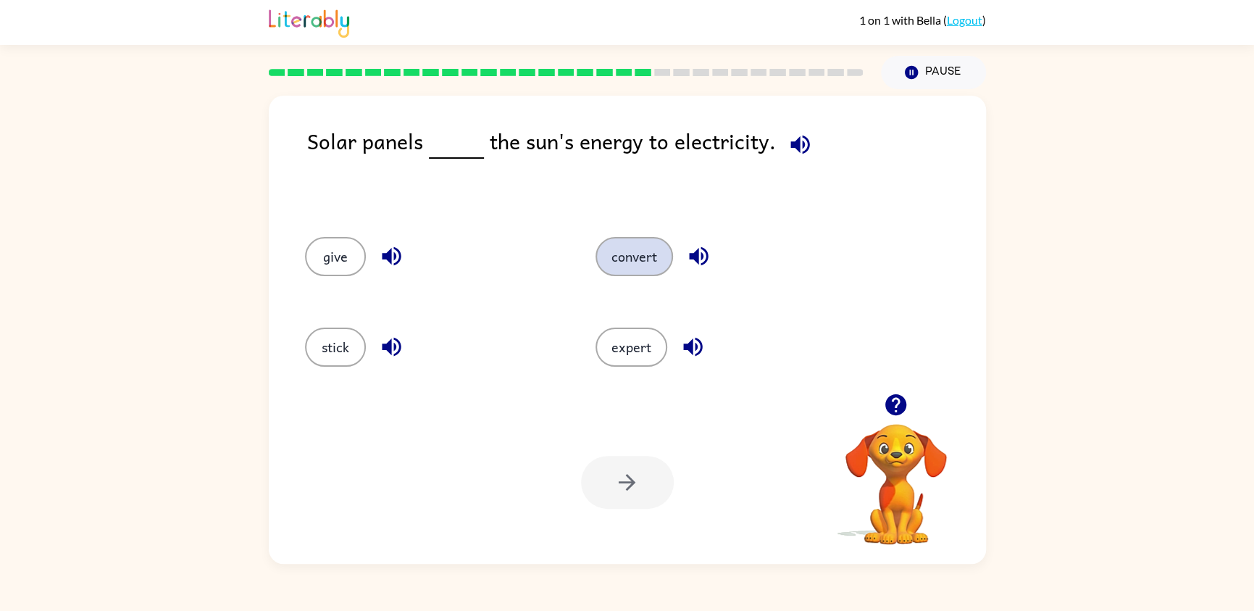
click at [648, 246] on button "convert" at bounding box center [634, 256] width 78 height 39
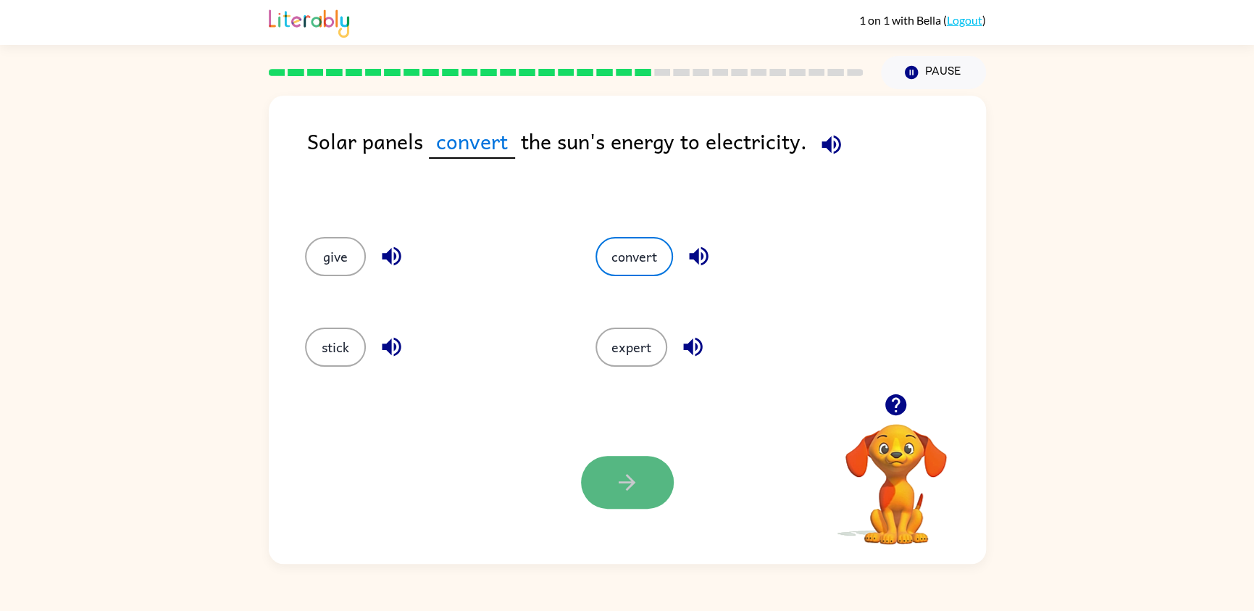
click at [625, 480] on icon "button" at bounding box center [626, 481] width 25 height 25
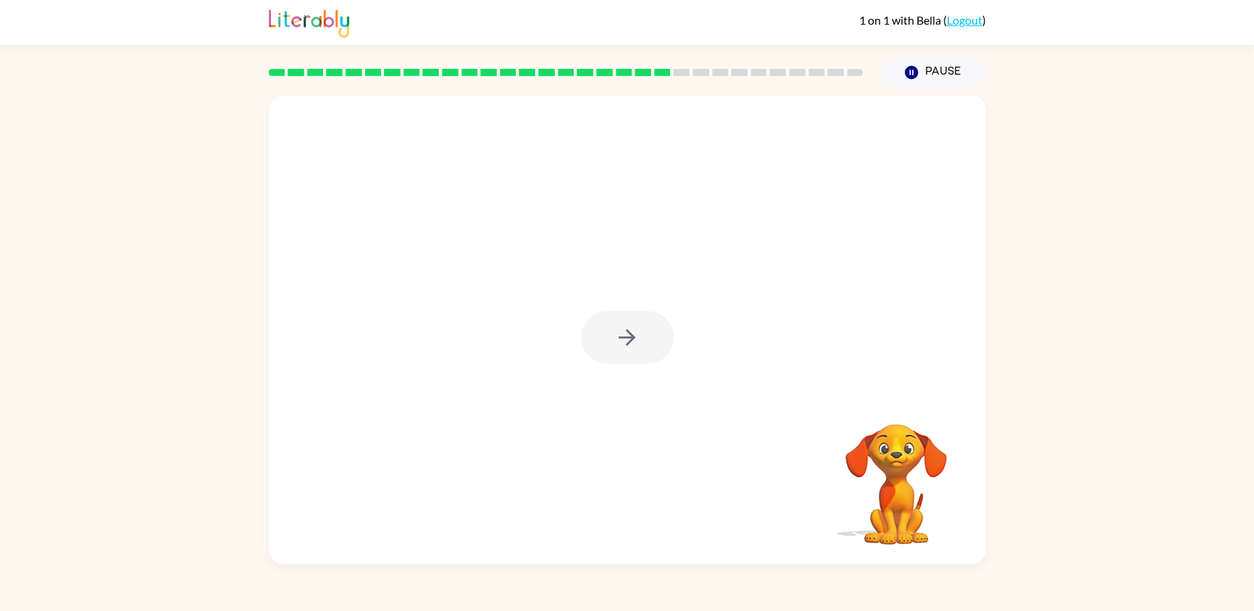
click at [649, 347] on div at bounding box center [627, 337] width 93 height 53
click at [649, 347] on button "button" at bounding box center [627, 337] width 93 height 53
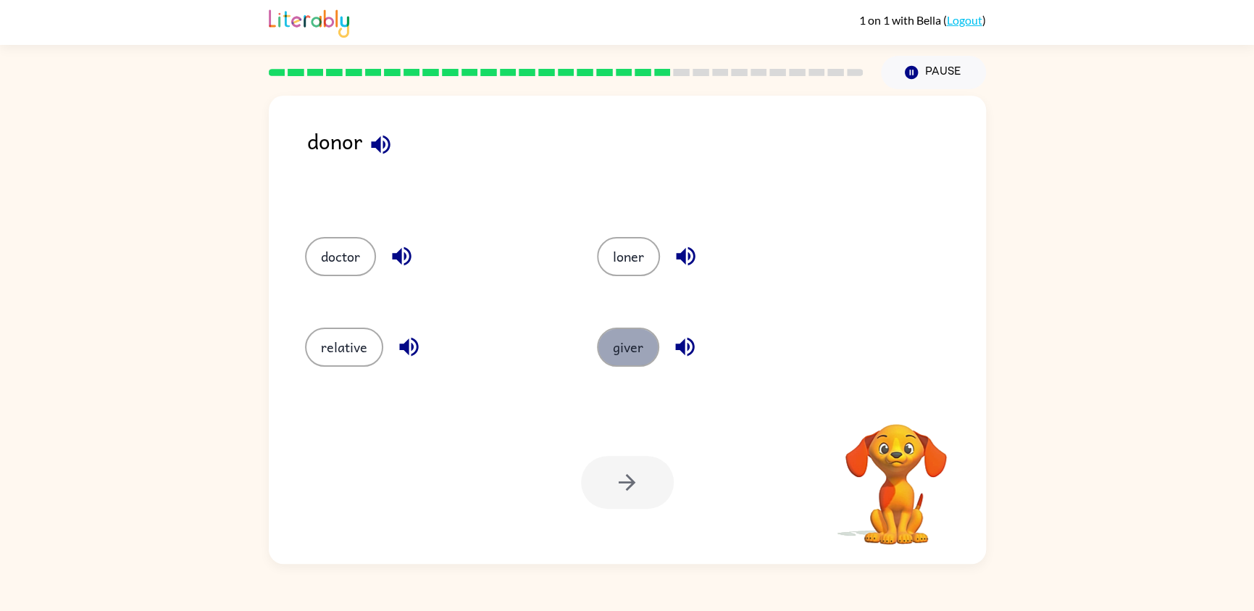
click at [625, 347] on button "giver" at bounding box center [628, 346] width 62 height 39
click at [628, 475] on icon "button" at bounding box center [626, 481] width 25 height 25
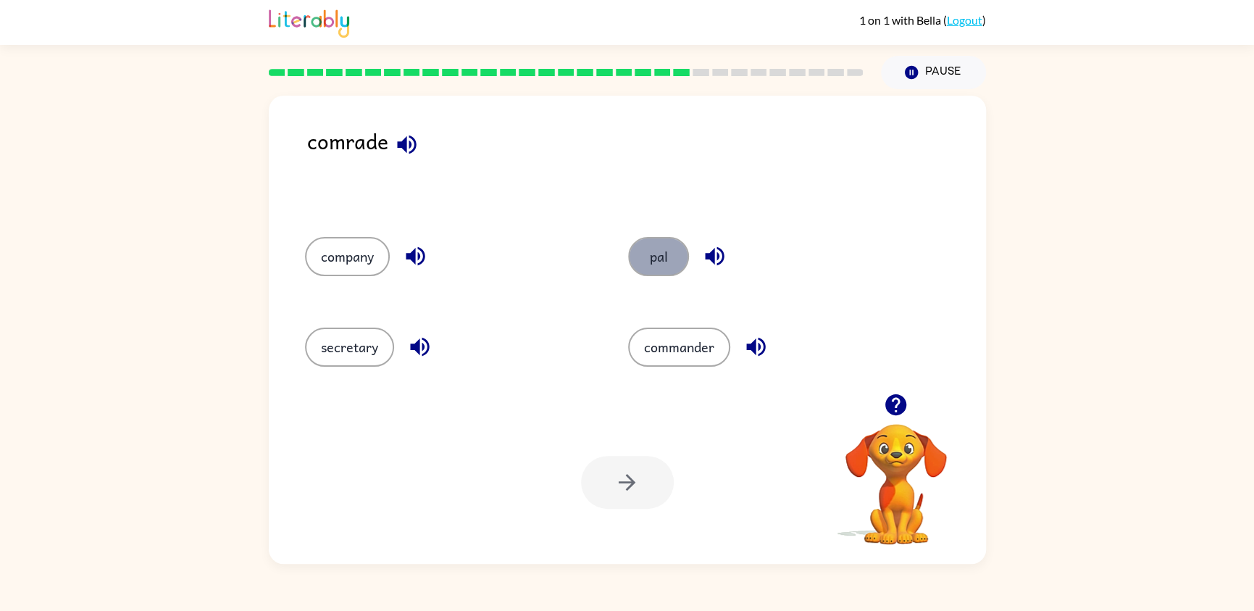
click at [670, 261] on button "pal" at bounding box center [658, 256] width 61 height 39
drag, startPoint x: 589, startPoint y: 498, endPoint x: 587, endPoint y: 490, distance: 8.3
click at [587, 492] on button "button" at bounding box center [627, 482] width 93 height 53
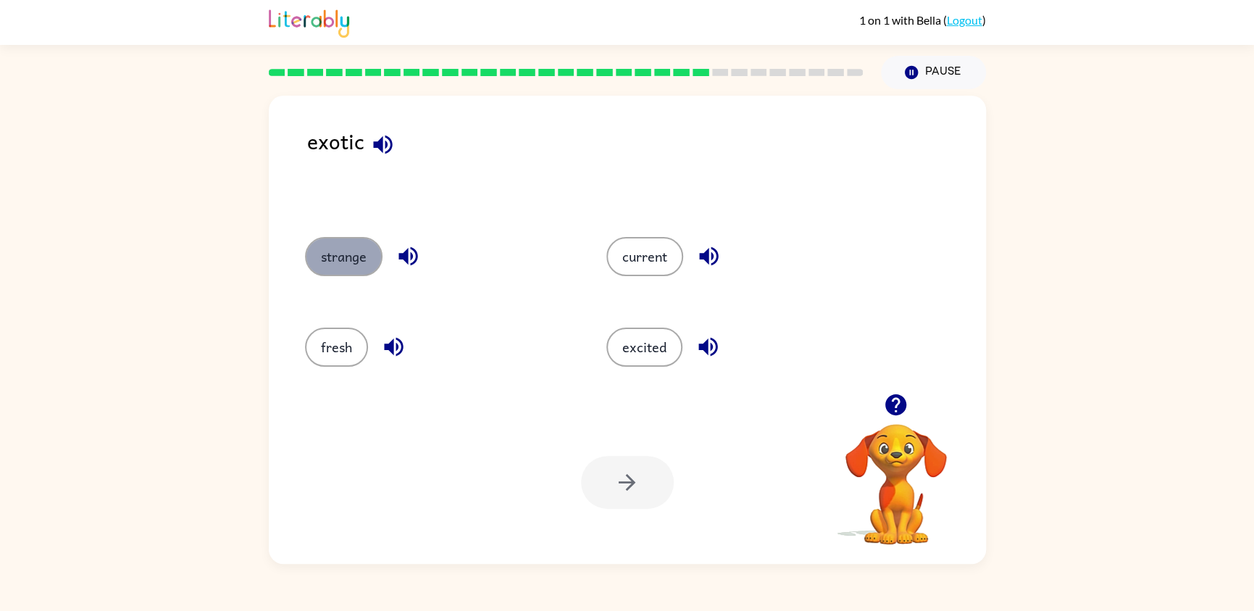
click at [327, 248] on button "strange" at bounding box center [344, 256] width 78 height 39
click at [597, 471] on button "button" at bounding box center [627, 482] width 93 height 53
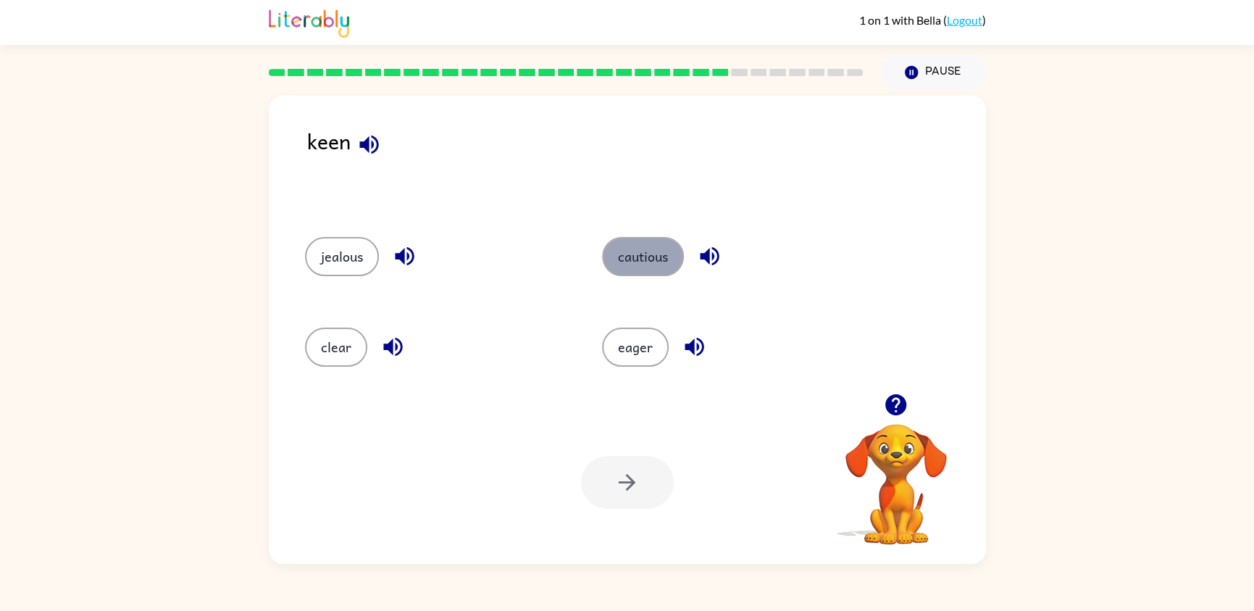
click at [639, 255] on button "cautious" at bounding box center [643, 256] width 82 height 39
click at [621, 464] on div "Your browser must support playing .mp4 files to use Literably. Please try using…" at bounding box center [627, 482] width 717 height 163
click at [619, 472] on icon "button" at bounding box center [626, 481] width 25 height 25
click at [632, 254] on button "die" at bounding box center [638, 256] width 61 height 39
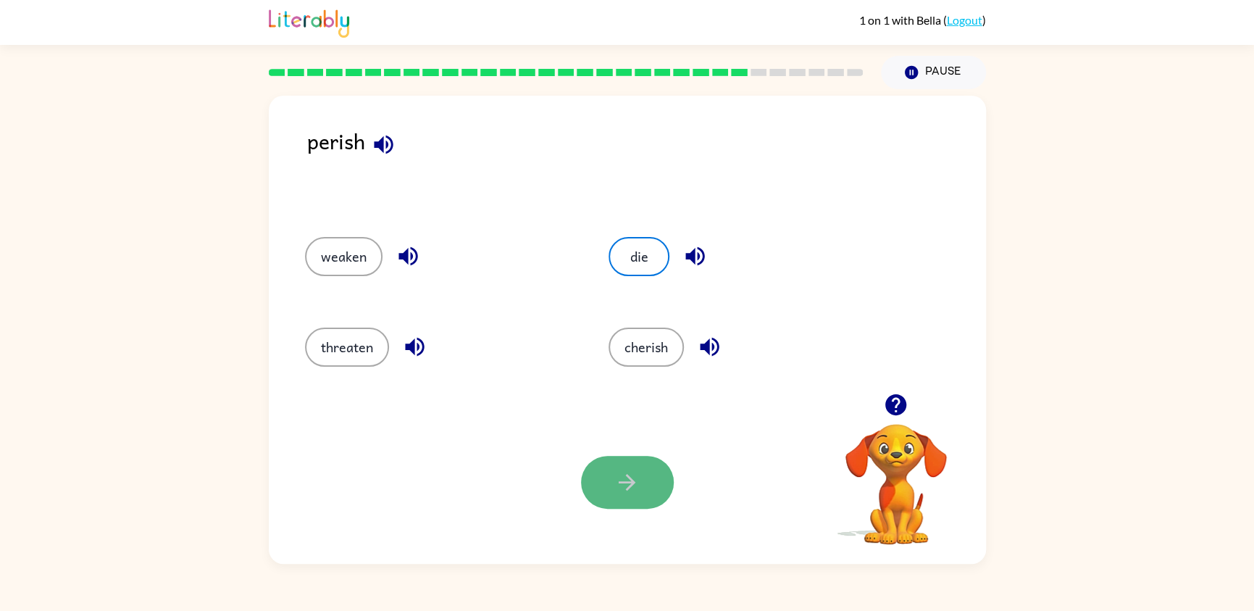
click at [624, 503] on button "button" at bounding box center [627, 482] width 93 height 53
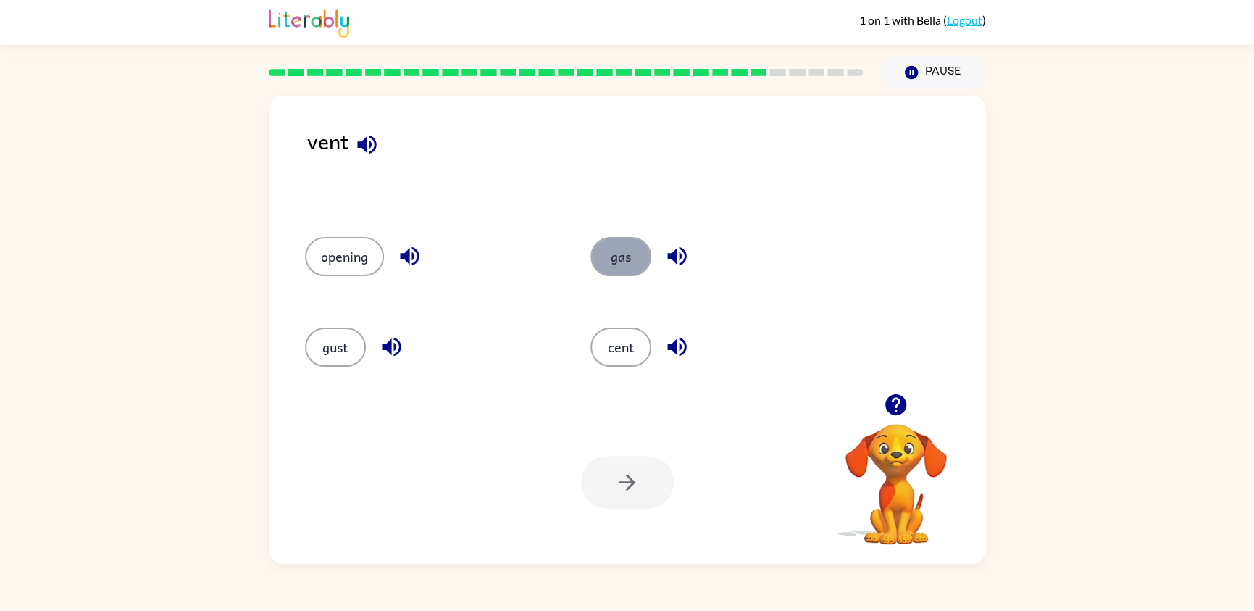
drag, startPoint x: 600, startPoint y: 252, endPoint x: 612, endPoint y: 250, distance: 11.8
click at [612, 250] on button "gas" at bounding box center [620, 256] width 61 height 39
click at [598, 514] on div "Your browser must support playing .mp4 files to use Literably. Please try using…" at bounding box center [627, 482] width 717 height 163
click at [598, 502] on button "button" at bounding box center [627, 482] width 93 height 53
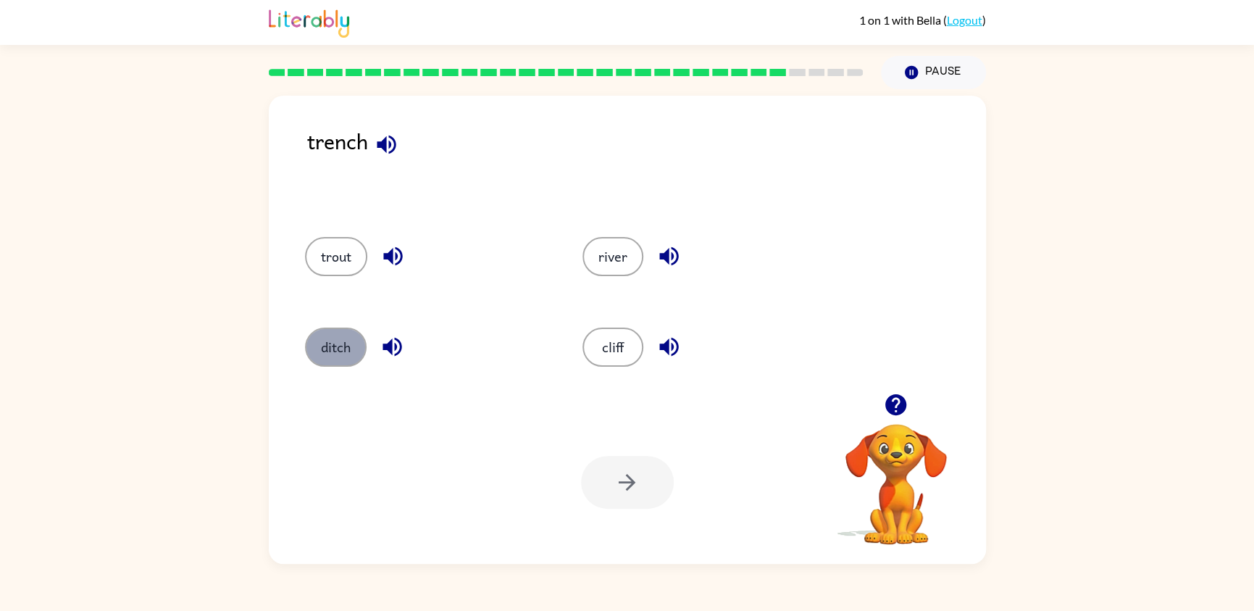
click at [328, 357] on button "ditch" at bounding box center [336, 346] width 62 height 39
click at [621, 470] on icon "button" at bounding box center [626, 481] width 25 height 25
click at [599, 248] on button "step" at bounding box center [612, 256] width 61 height 39
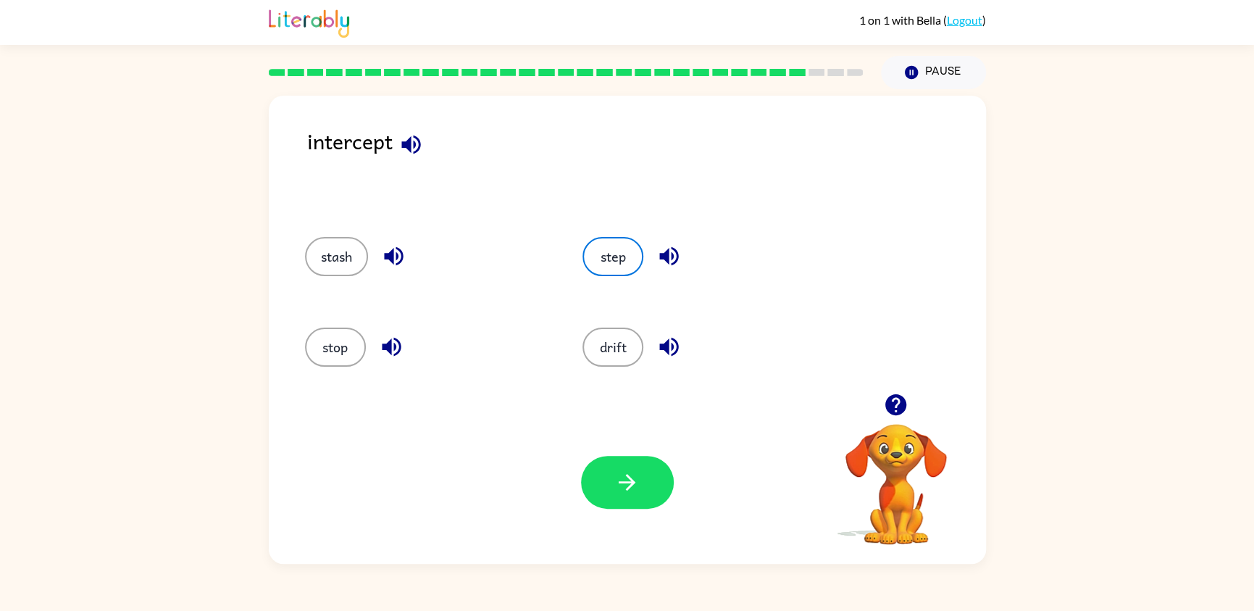
click at [628, 478] on icon "button" at bounding box center [626, 481] width 25 height 25
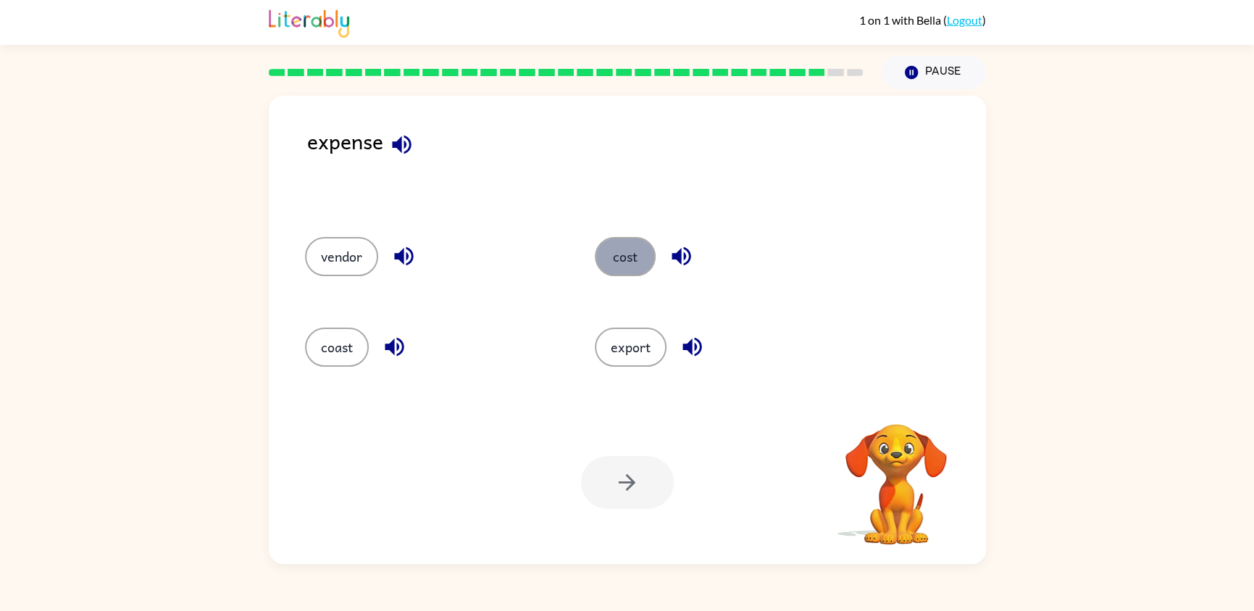
click at [632, 255] on button "cost" at bounding box center [625, 256] width 61 height 39
click at [608, 472] on button "button" at bounding box center [627, 482] width 93 height 53
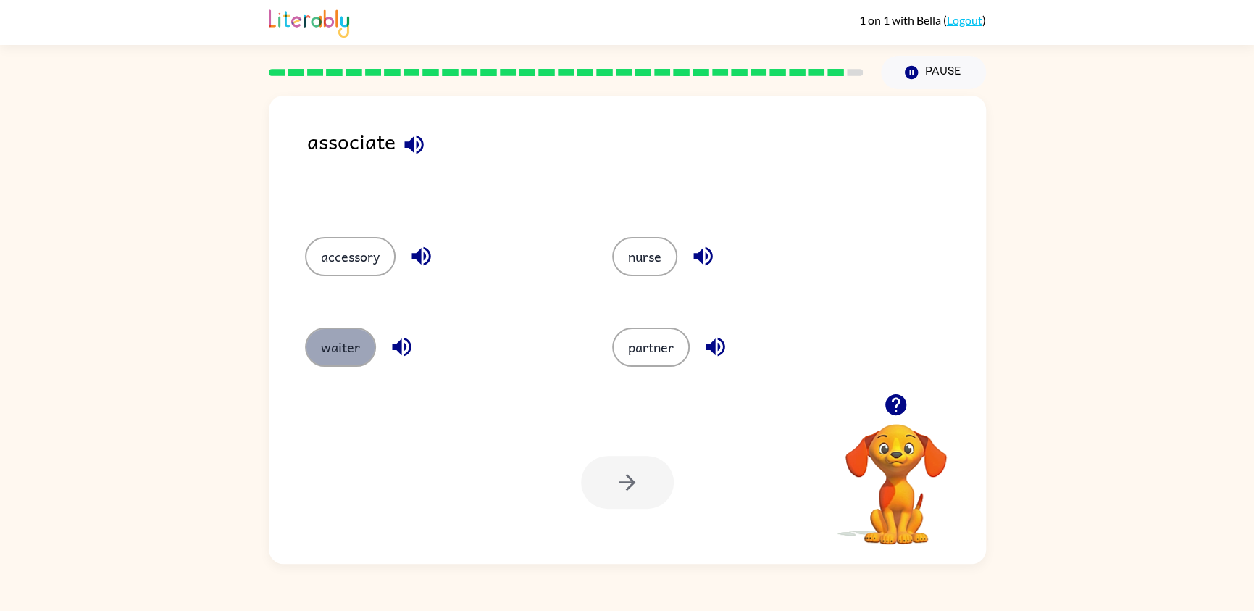
click at [337, 340] on button "waiter" at bounding box center [340, 346] width 71 height 39
click at [635, 491] on icon "button" at bounding box center [626, 481] width 25 height 25
